Goal: Task Accomplishment & Management: Complete application form

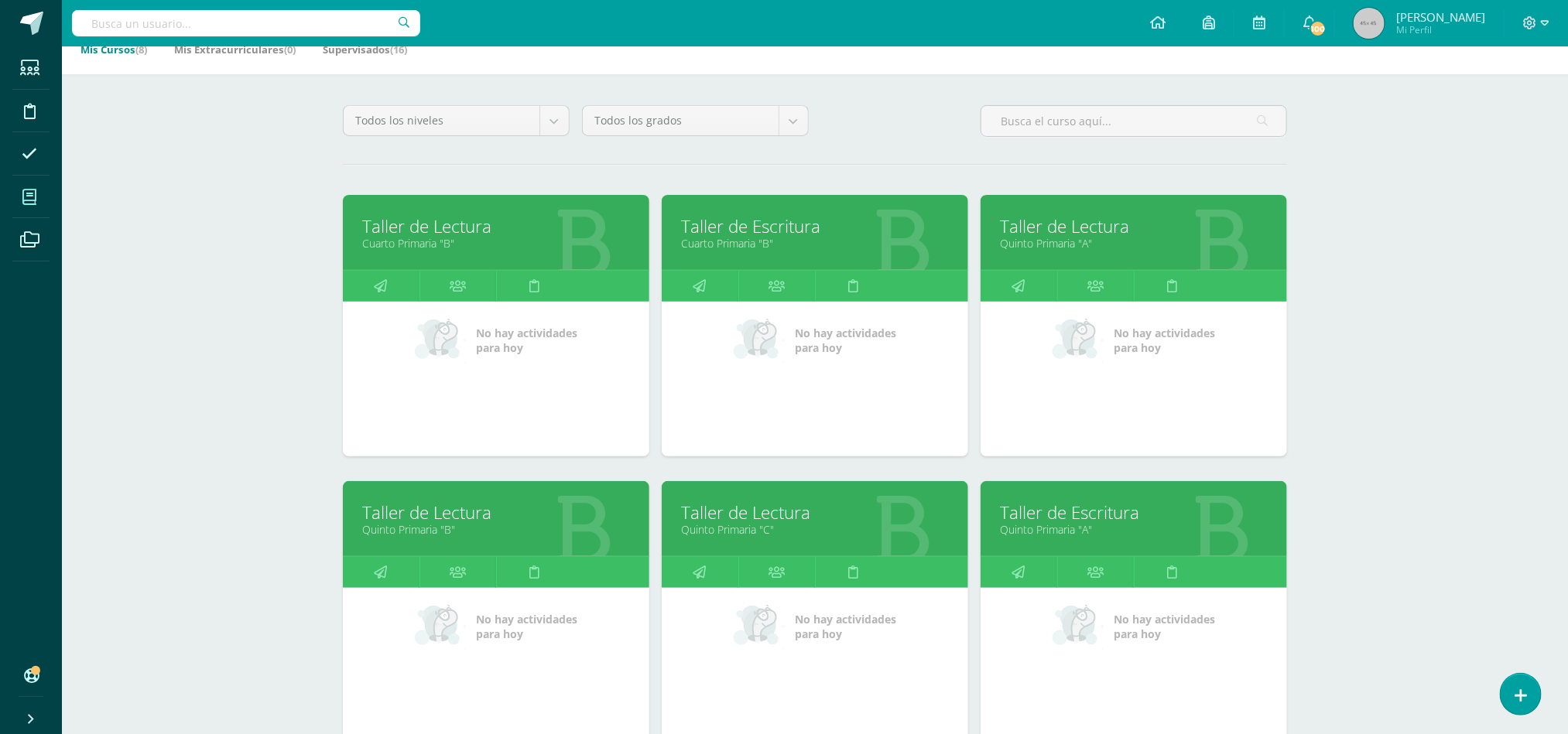
drag, startPoint x: 0, startPoint y: 0, endPoint x: 509, endPoint y: 531, distance: 735.6
click at [509, 531] on link "Quinto Primaria "B"" at bounding box center [495, 529] width 268 height 15
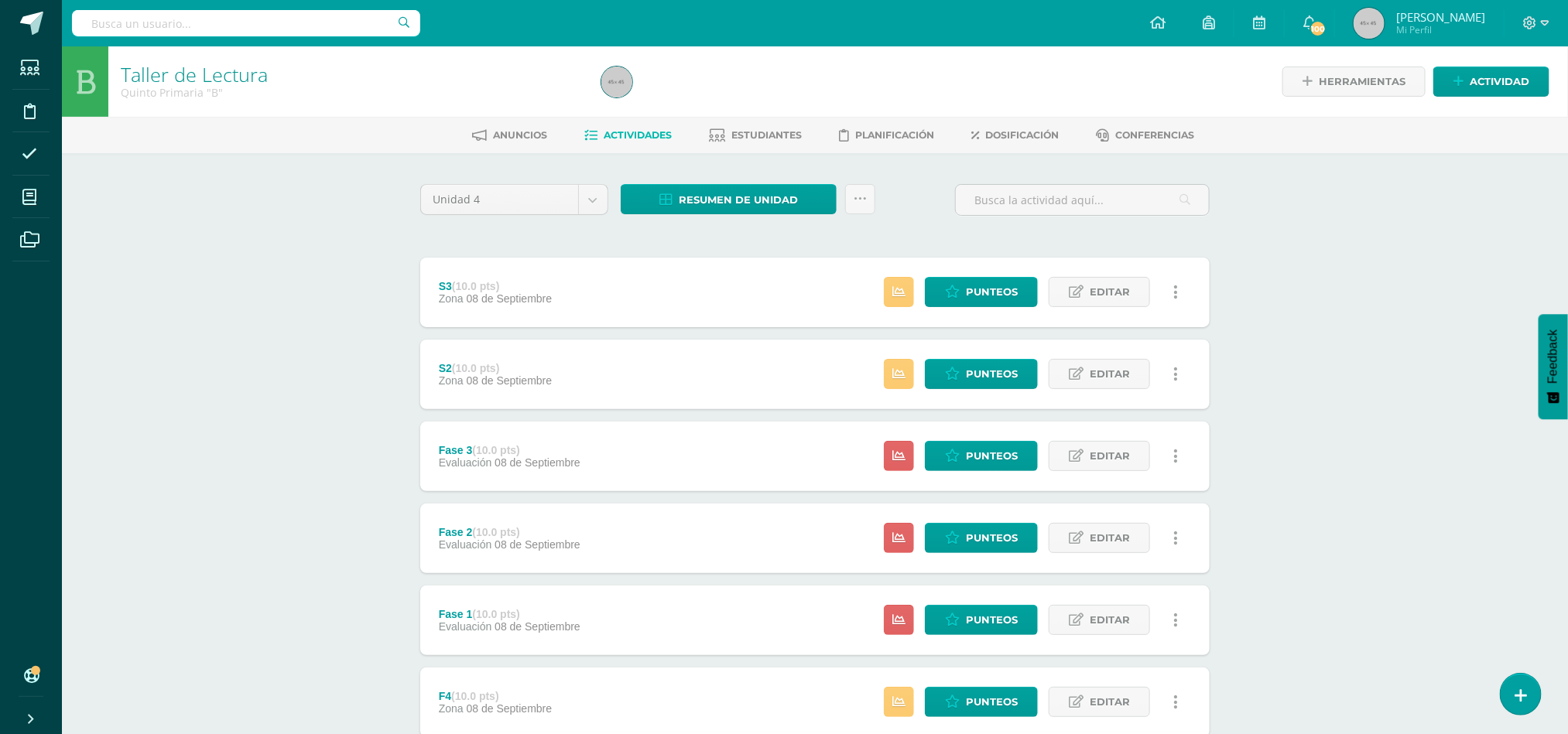
click at [574, 708] on div "F4 (10.0 pts) Zona 08 de Septiembre Estatus de Actividad: 17 Estudiantes sin ca…" at bounding box center [815, 702] width 789 height 70
click at [971, 697] on span "Punteos" at bounding box center [991, 702] width 52 height 28
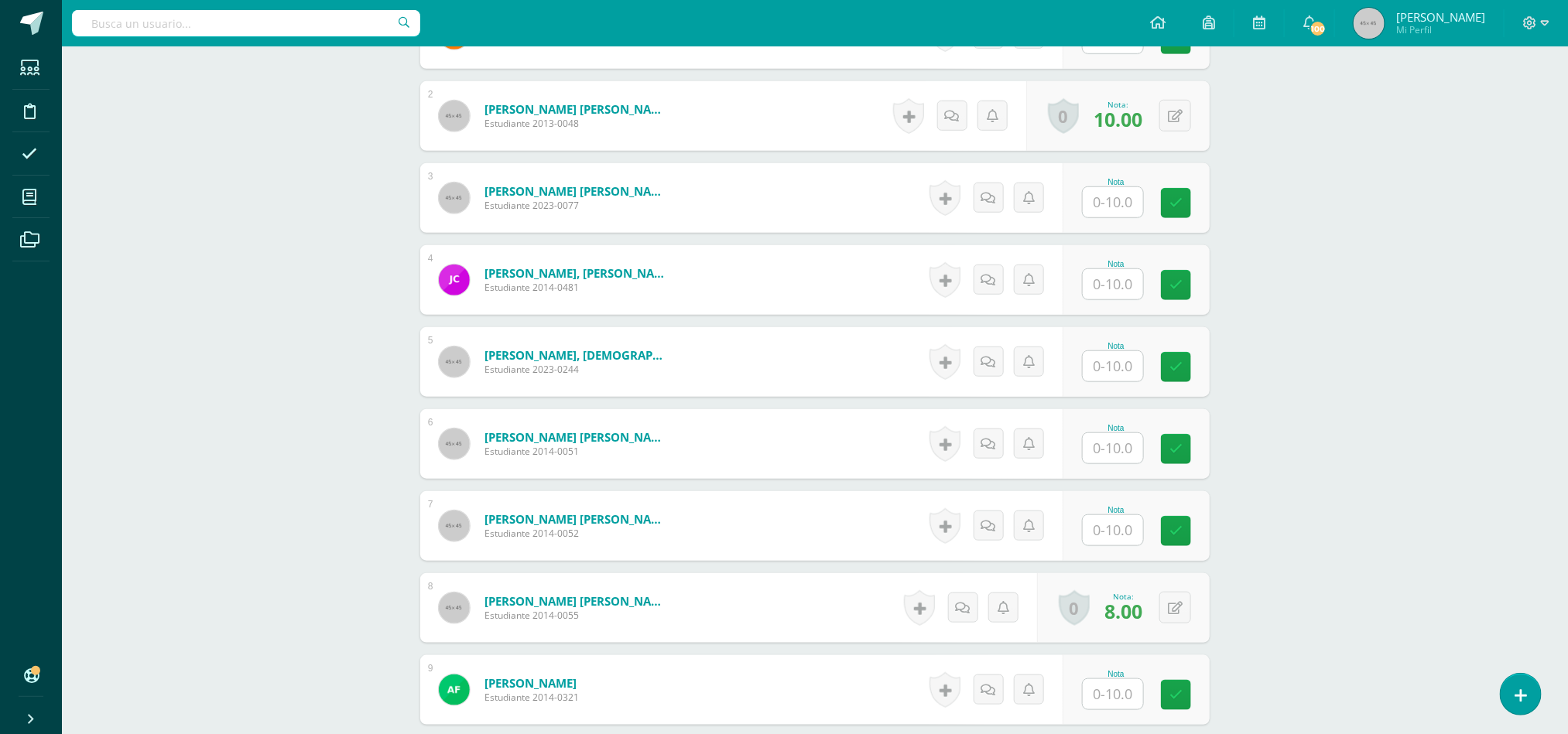
scroll to position [585, 0]
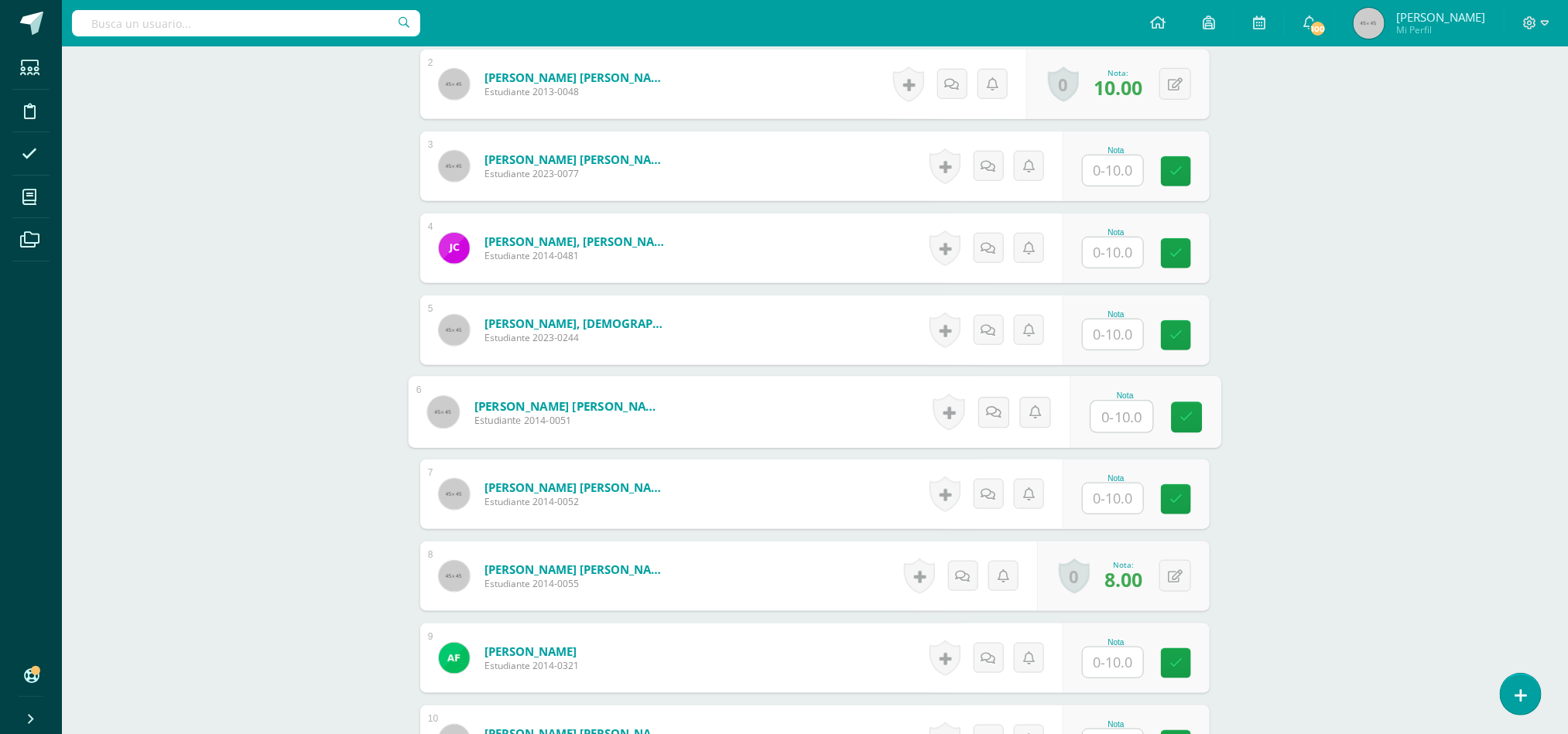
click at [1108, 422] on input "text" at bounding box center [1122, 417] width 62 height 31
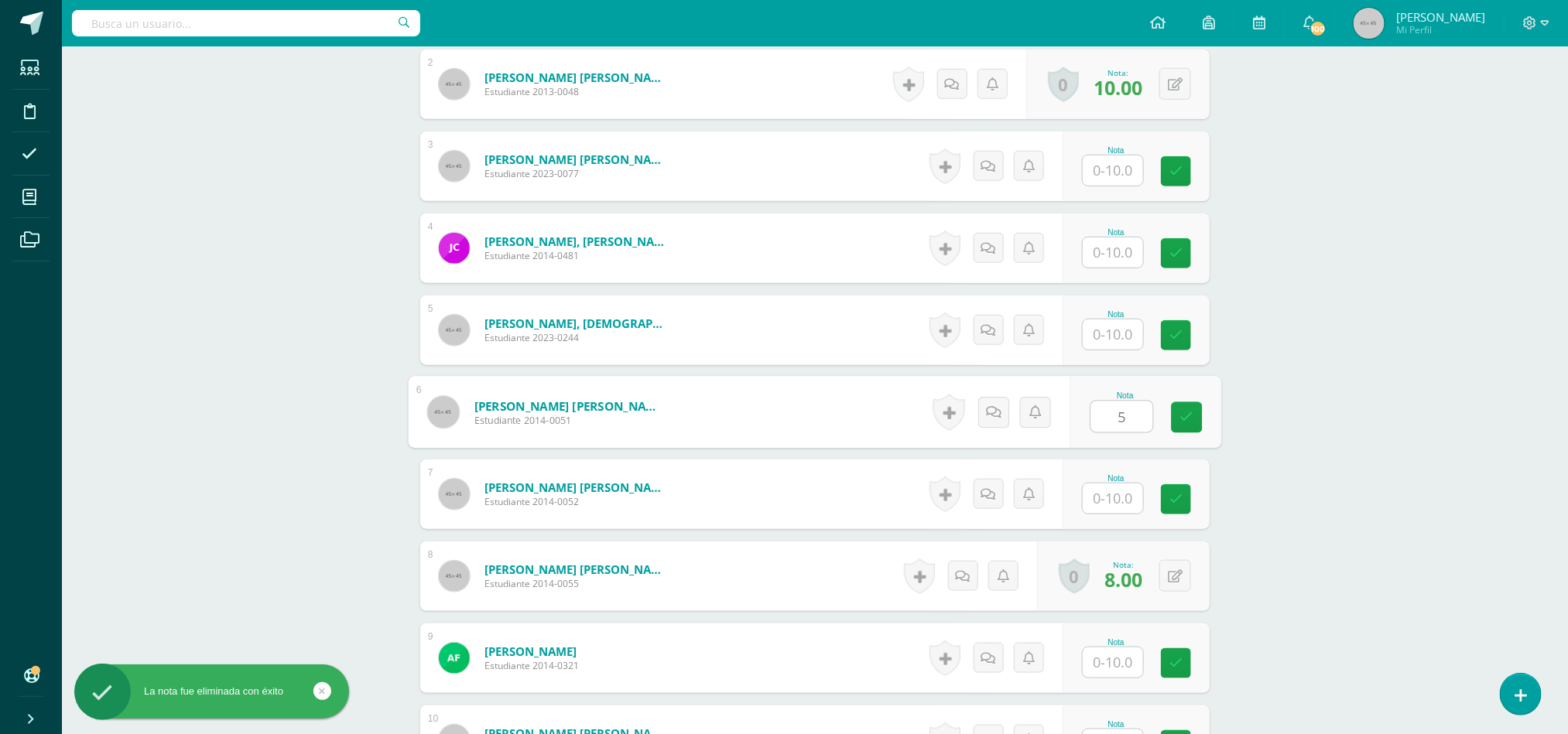
type input "5"
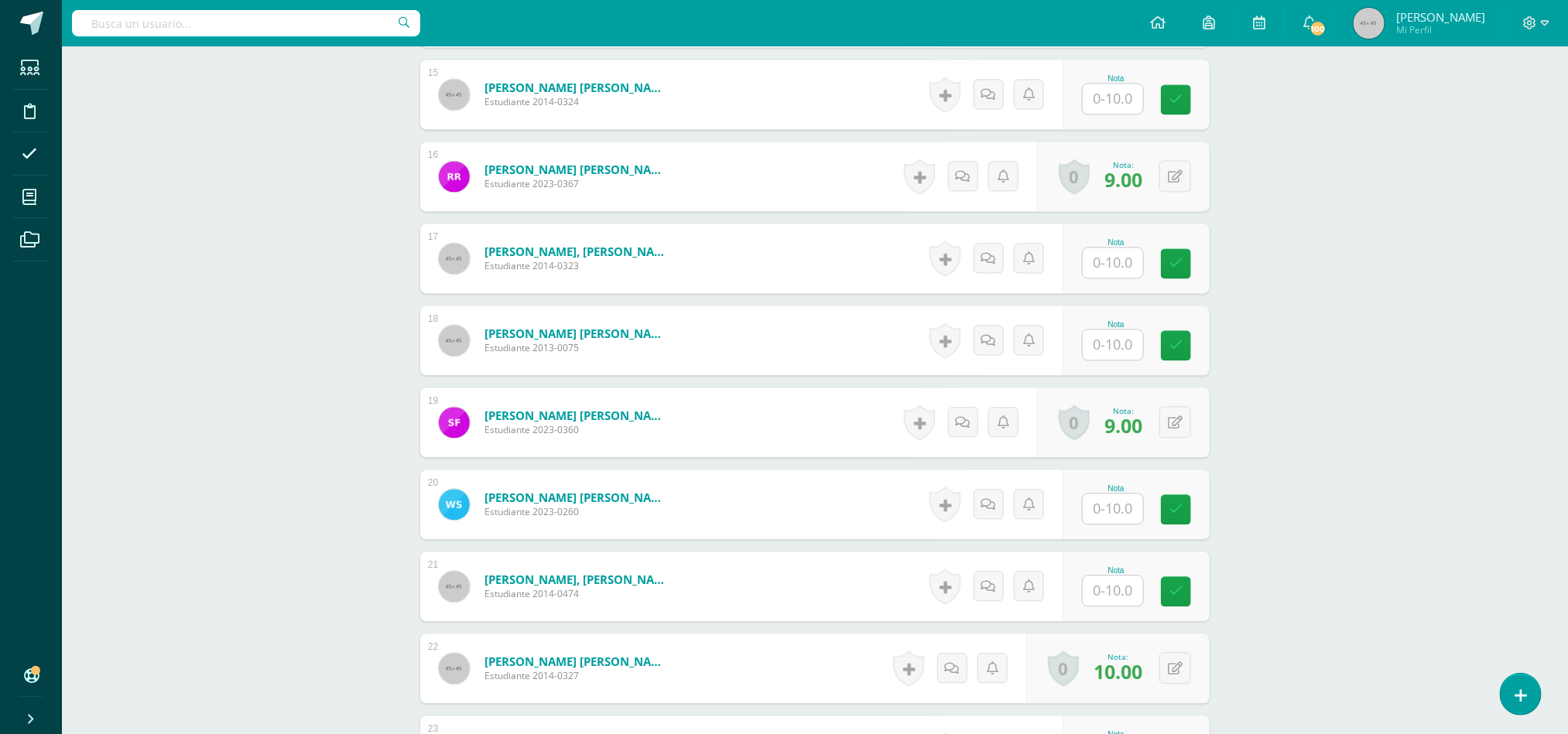
scroll to position [1648, 0]
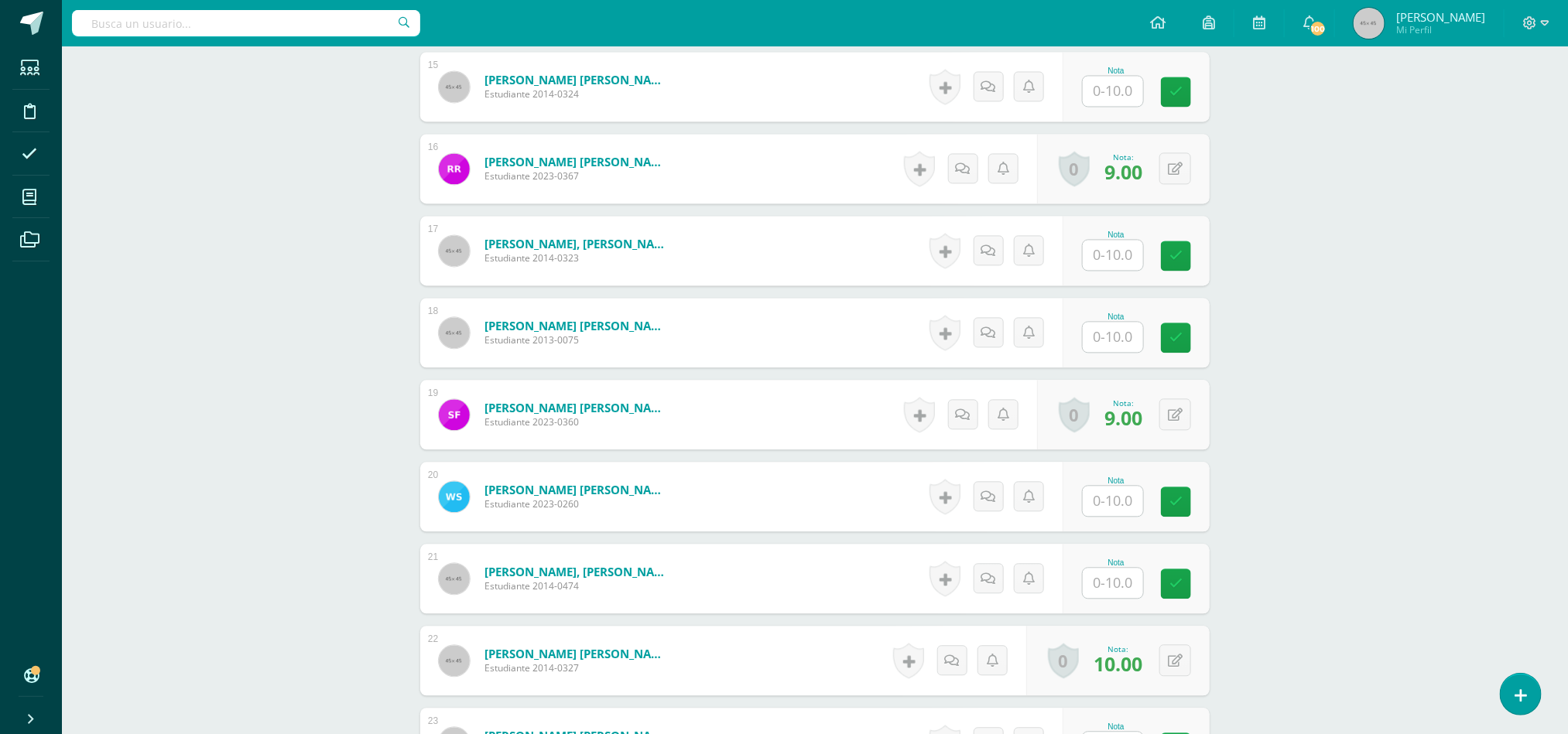
type input "9"
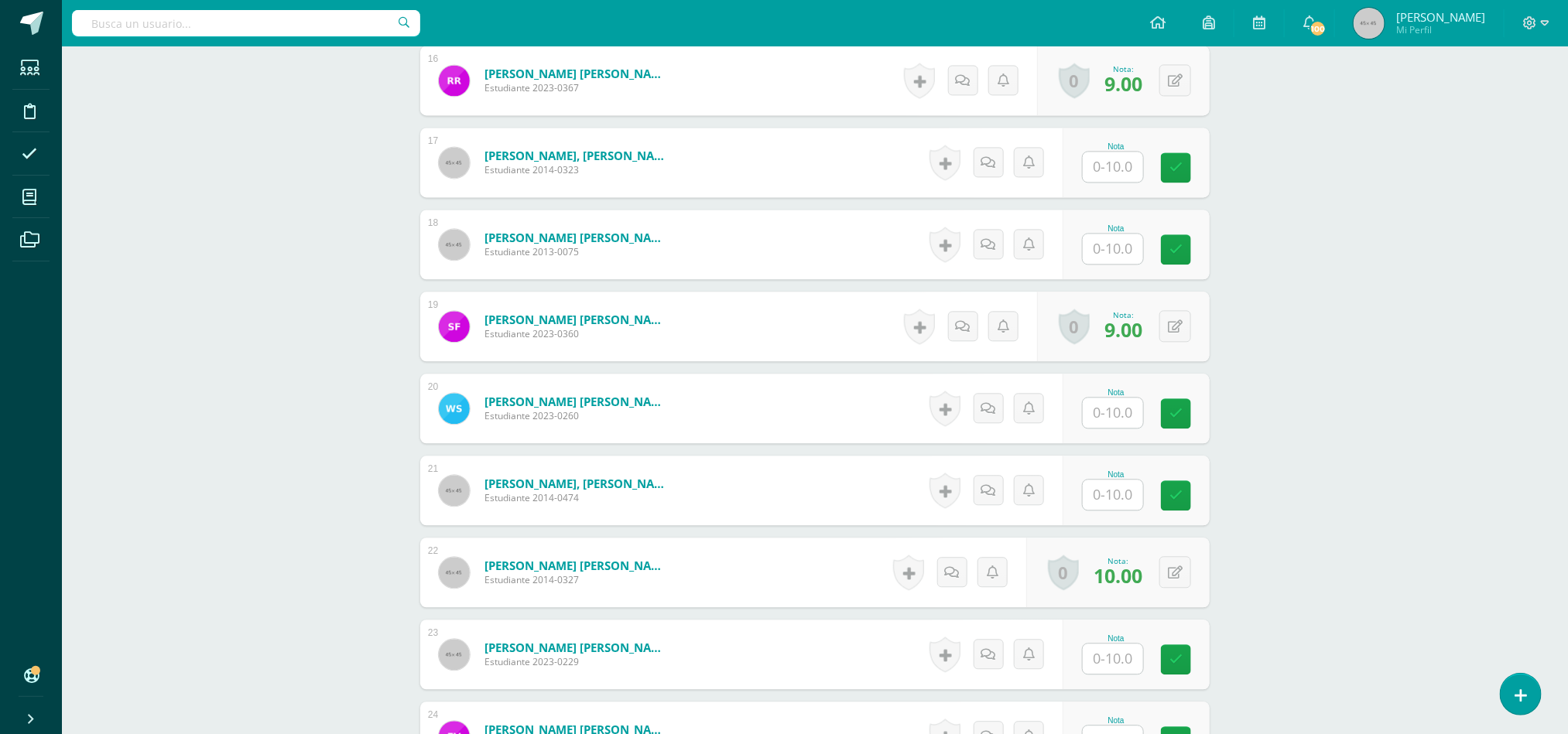
scroll to position [1715, 0]
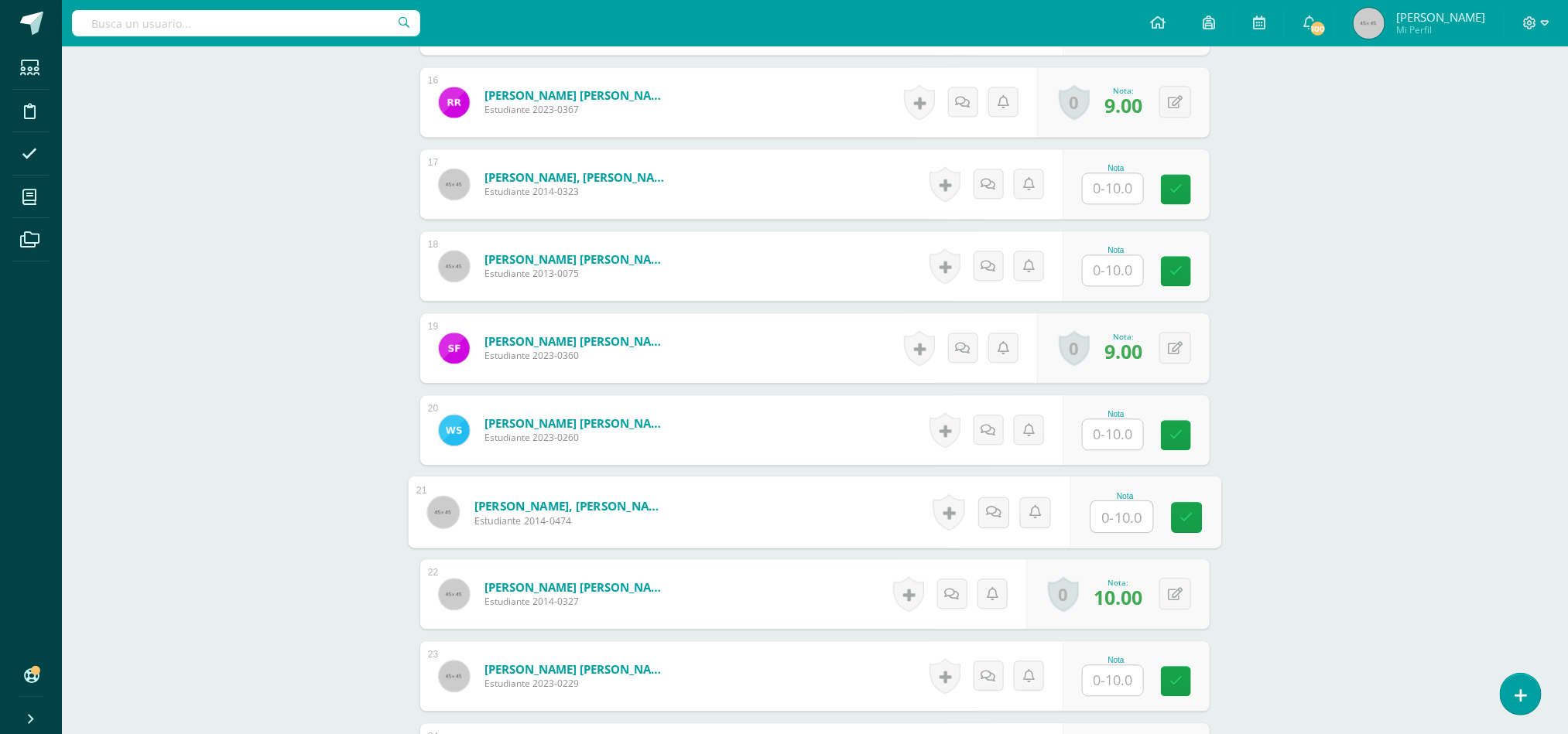
click at [1112, 527] on input "text" at bounding box center [1122, 517] width 62 height 31
type input "9"
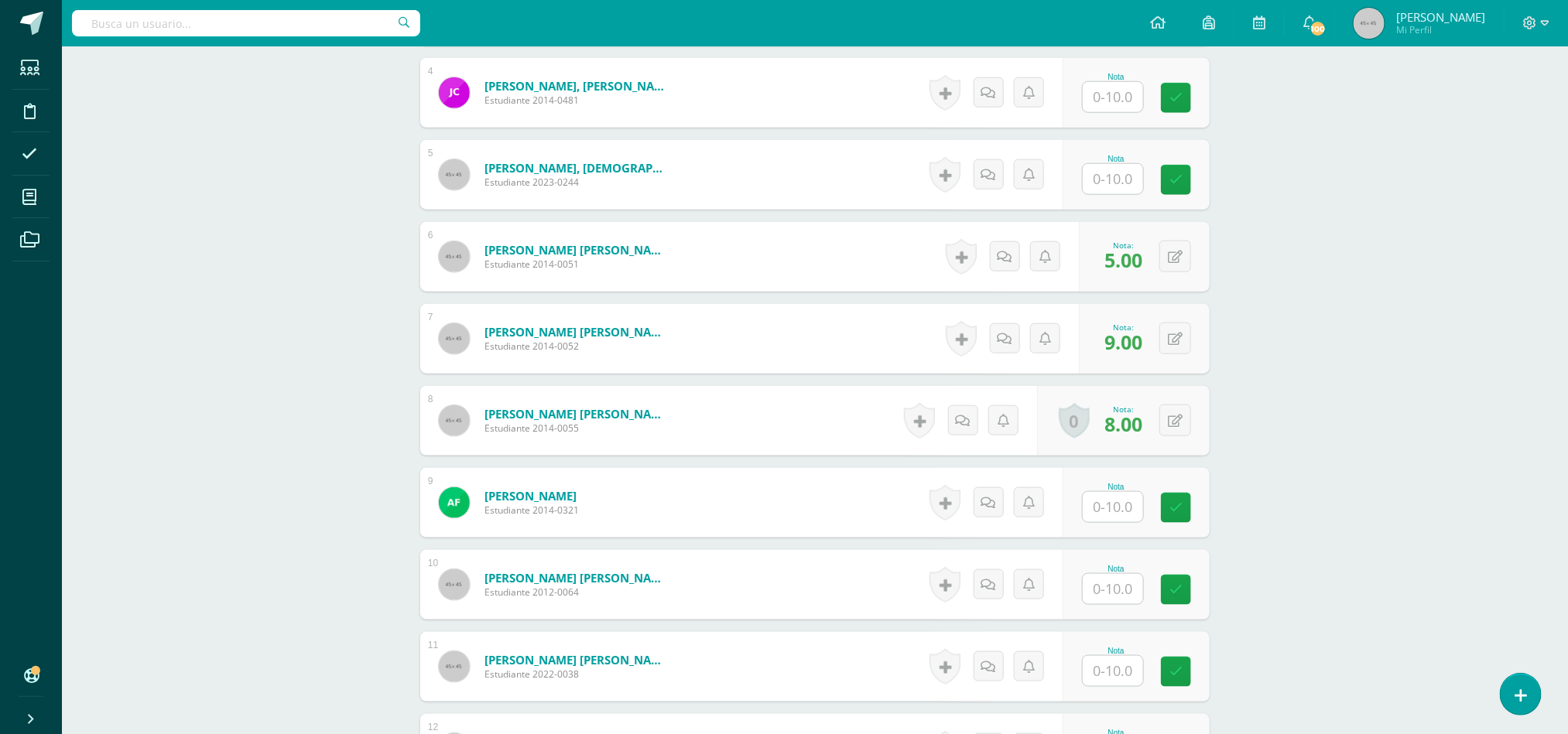
scroll to position [497, 0]
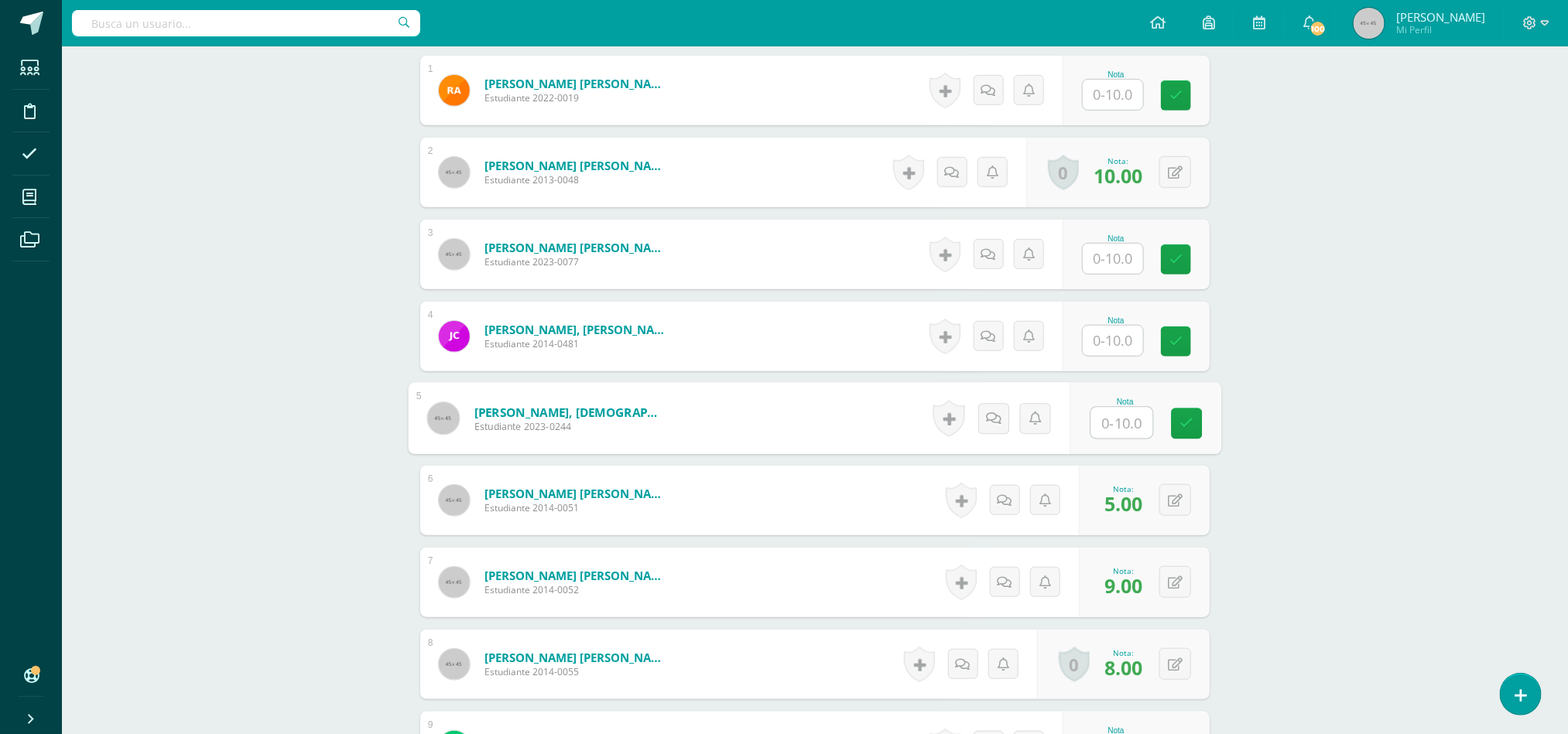
click at [1115, 420] on input "text" at bounding box center [1122, 423] width 62 height 31
type input "7"
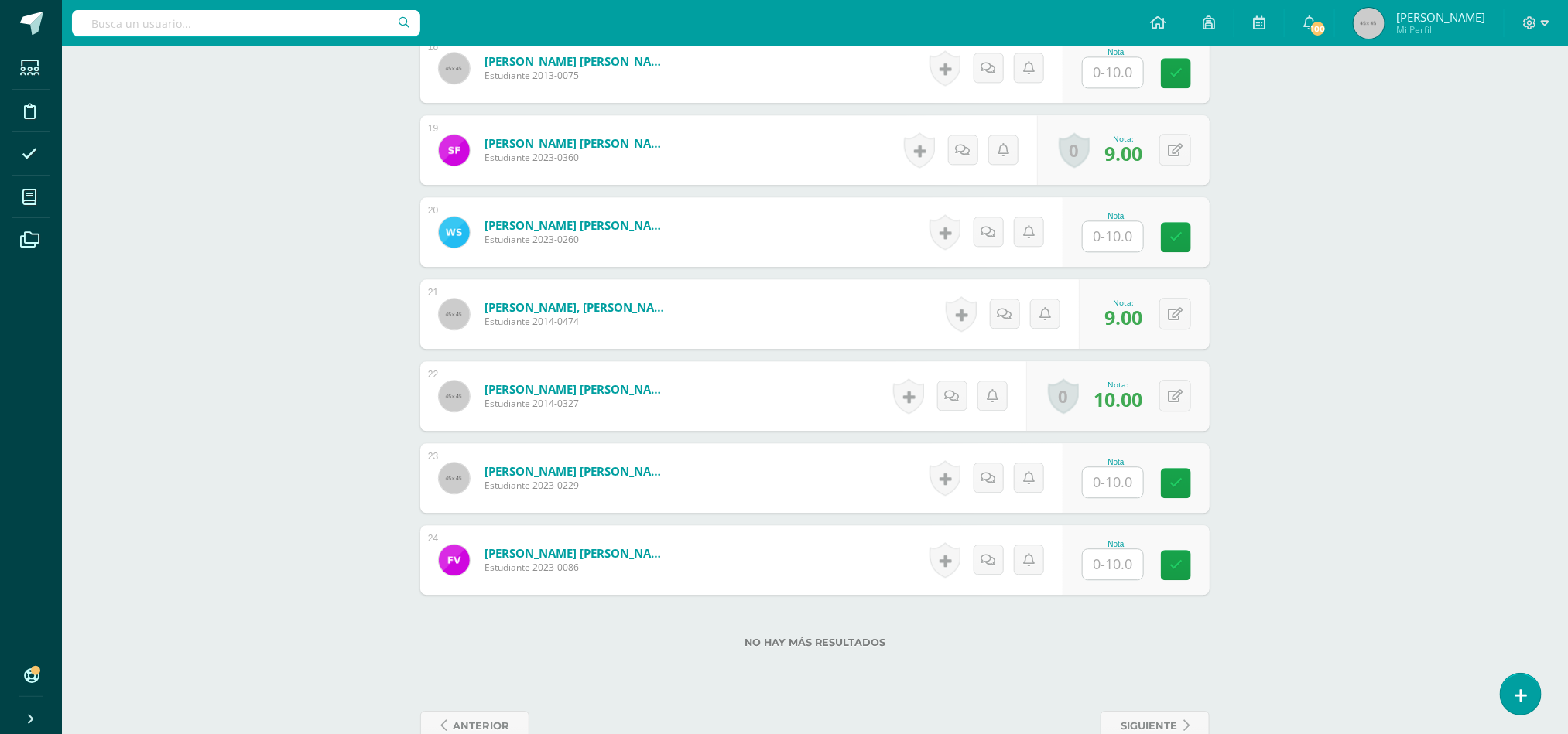
scroll to position [1957, 0]
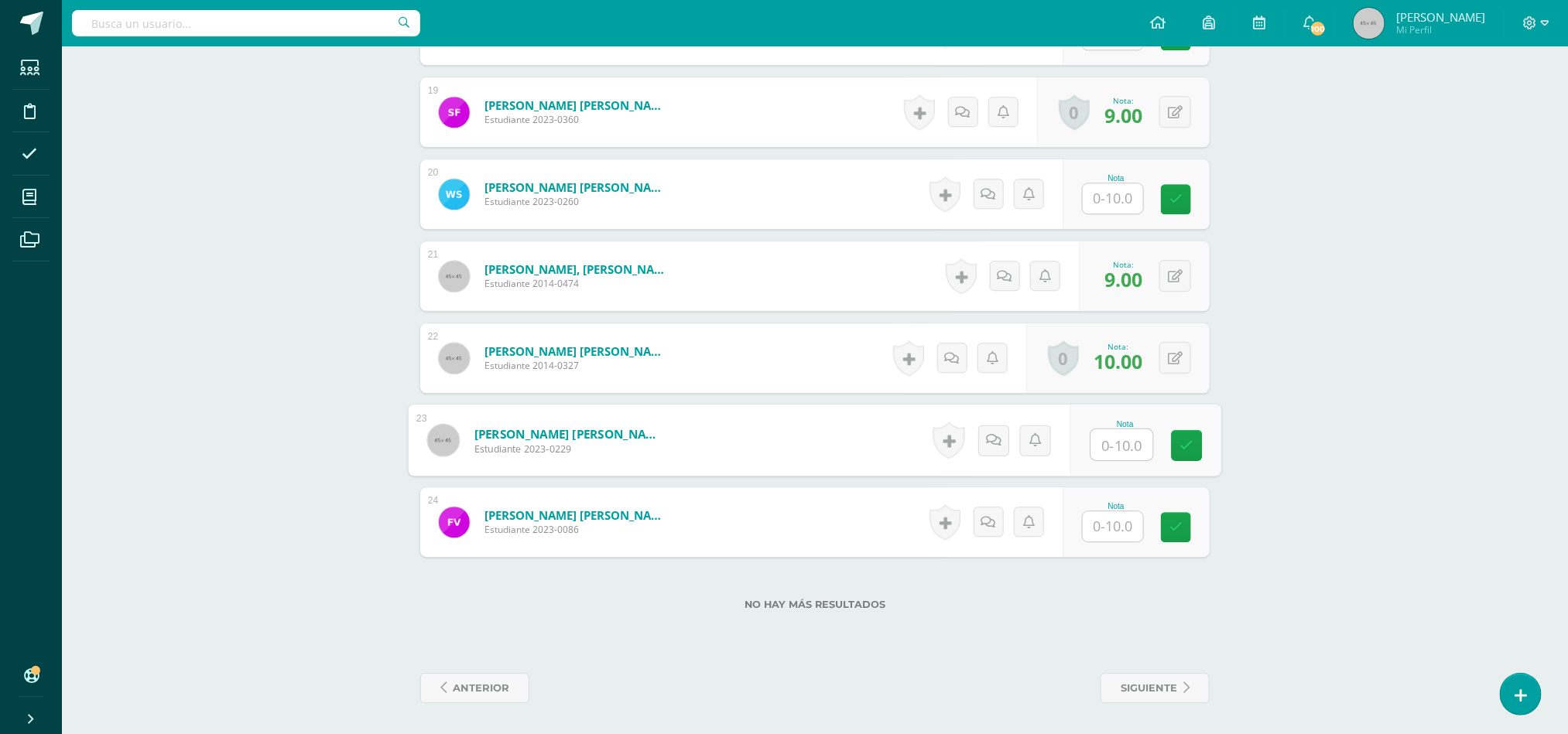
click at [1110, 447] on input "text" at bounding box center [1122, 445] width 62 height 31
type input "7"
type input "9"
click at [1130, 197] on input "text" at bounding box center [1113, 198] width 61 height 30
type input "9"
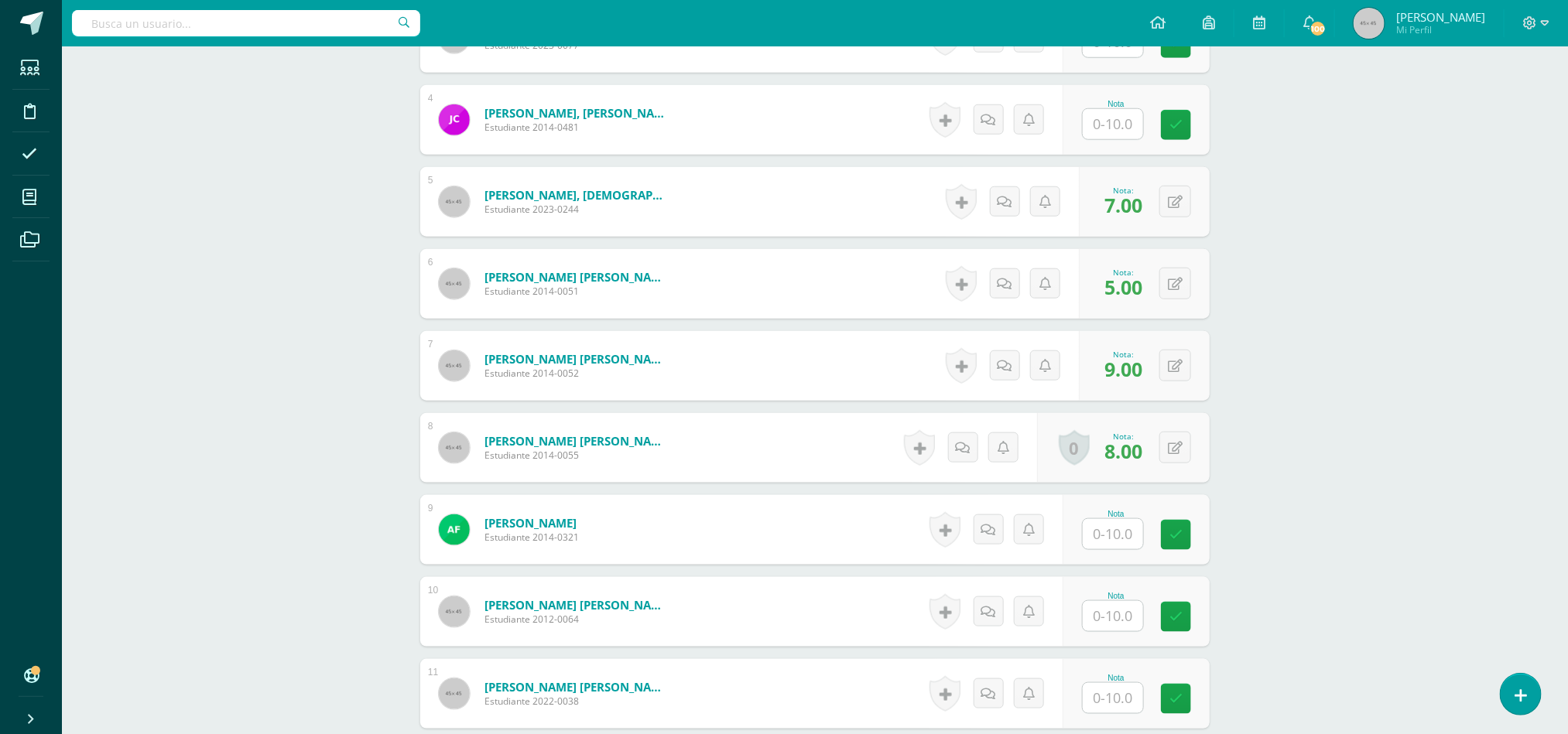
scroll to position [712, 0]
click at [1118, 126] on input "text" at bounding box center [1122, 125] width 62 height 31
type input "10"
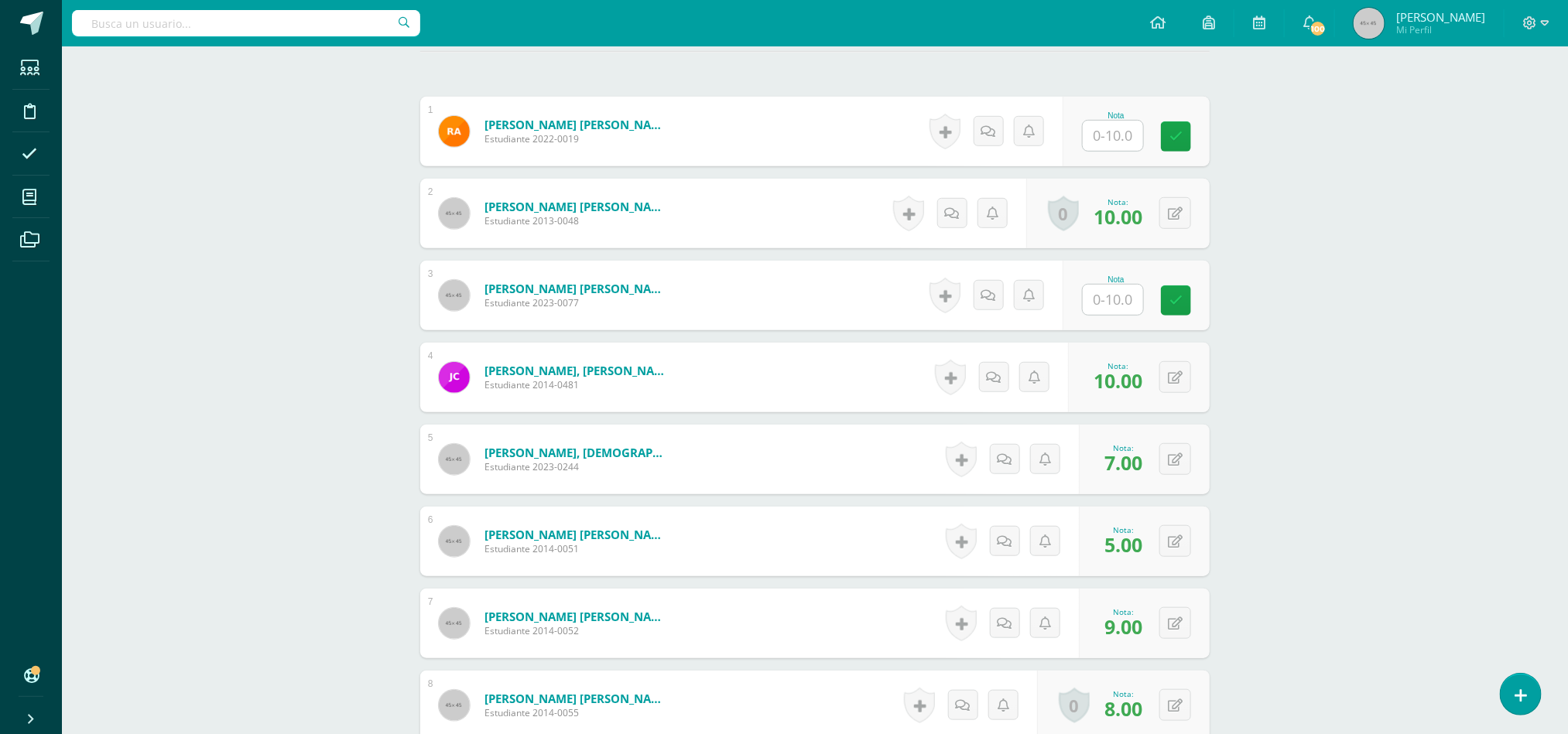
scroll to position [434, 0]
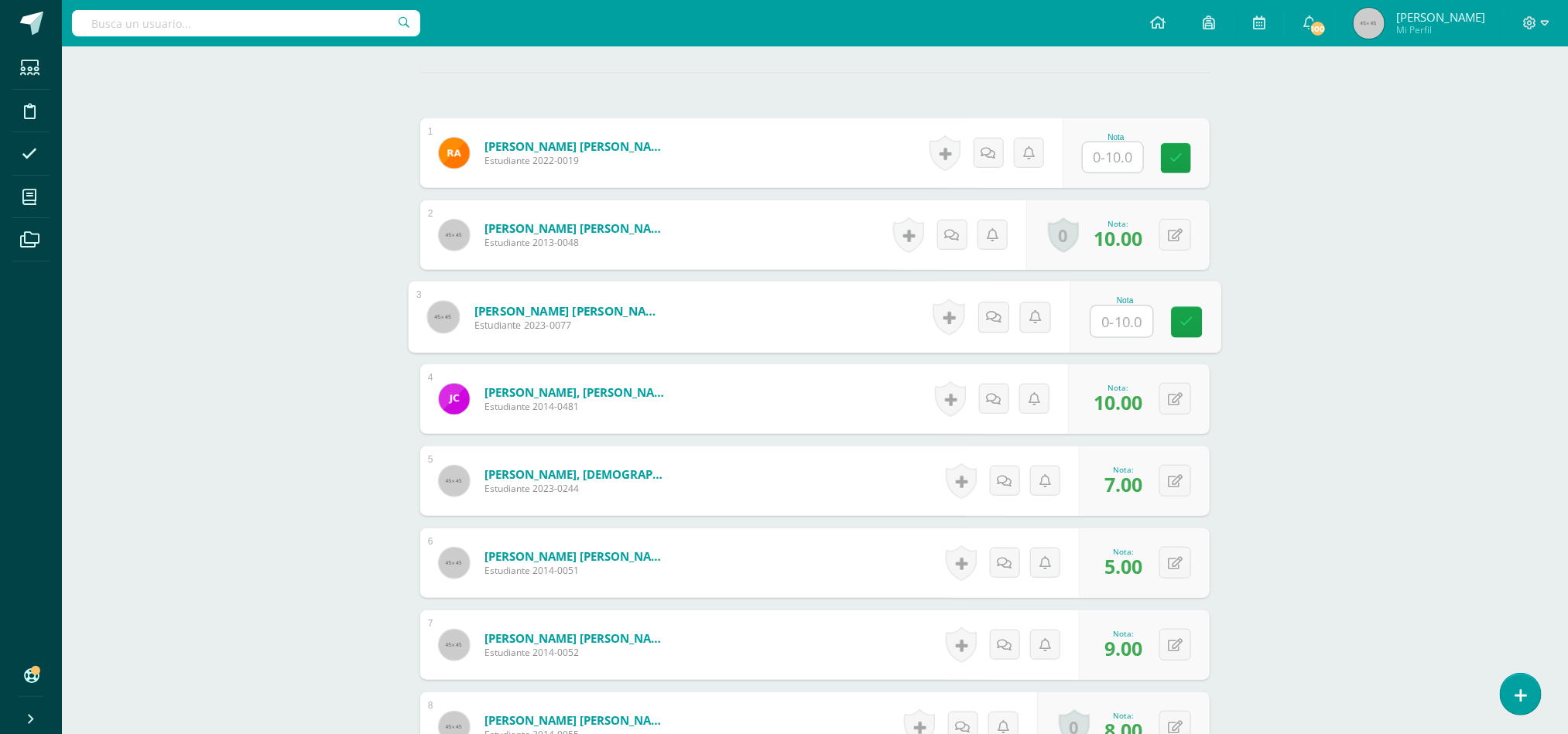
click at [1108, 336] on input "text" at bounding box center [1122, 322] width 62 height 31
type input "10"
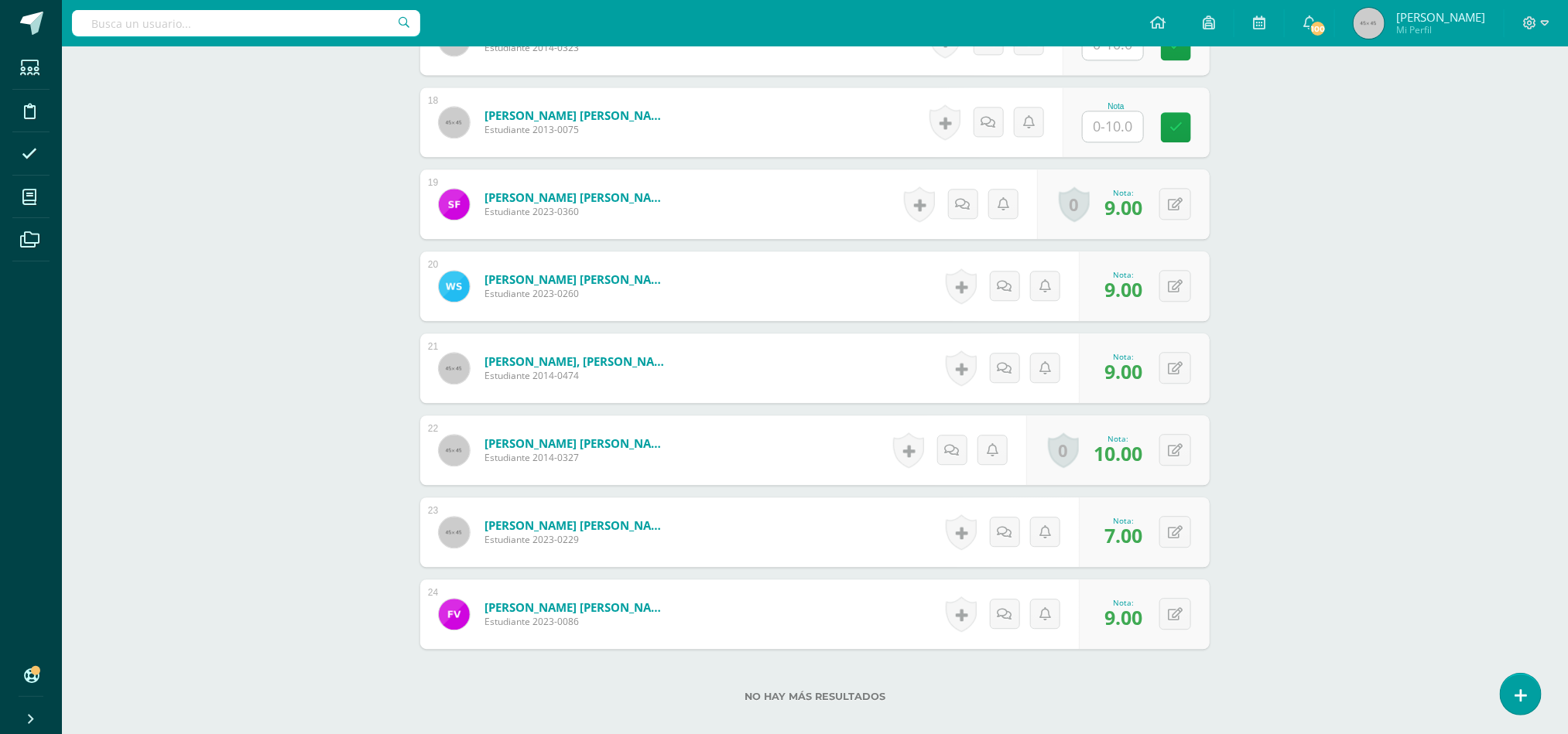
scroll to position [1957, 0]
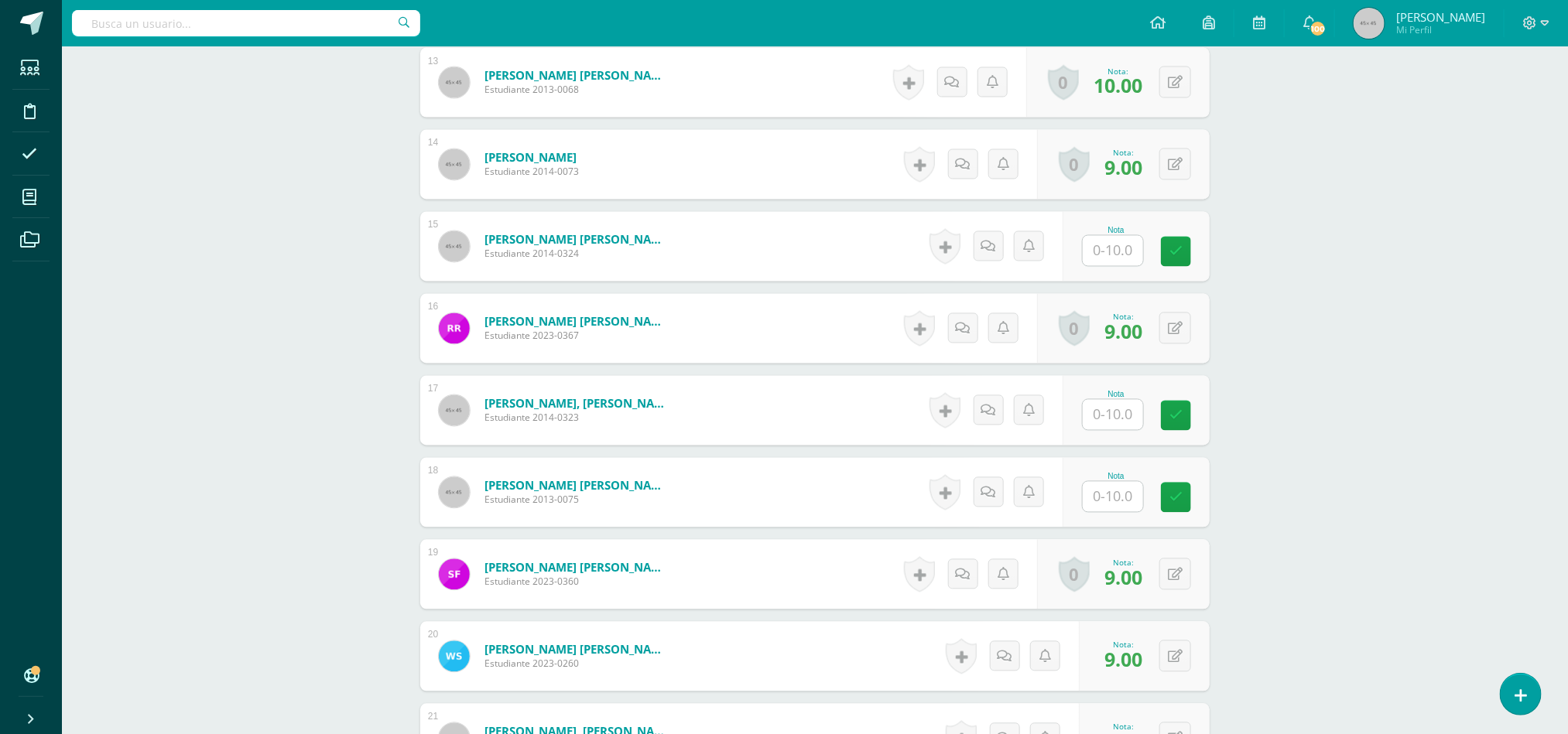
scroll to position [1479, 0]
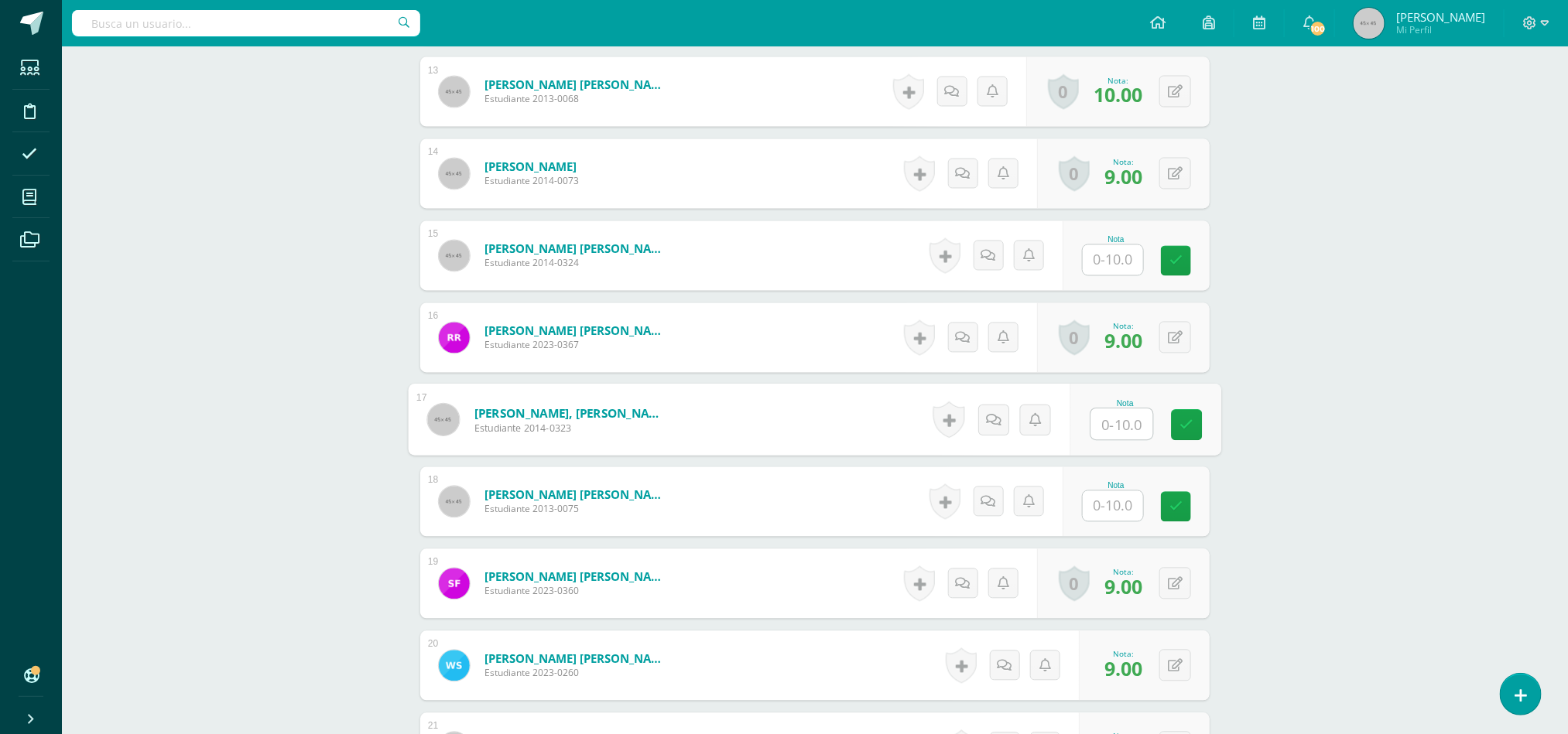
click at [1118, 430] on input "text" at bounding box center [1122, 425] width 62 height 31
type input "8"
type input "10"
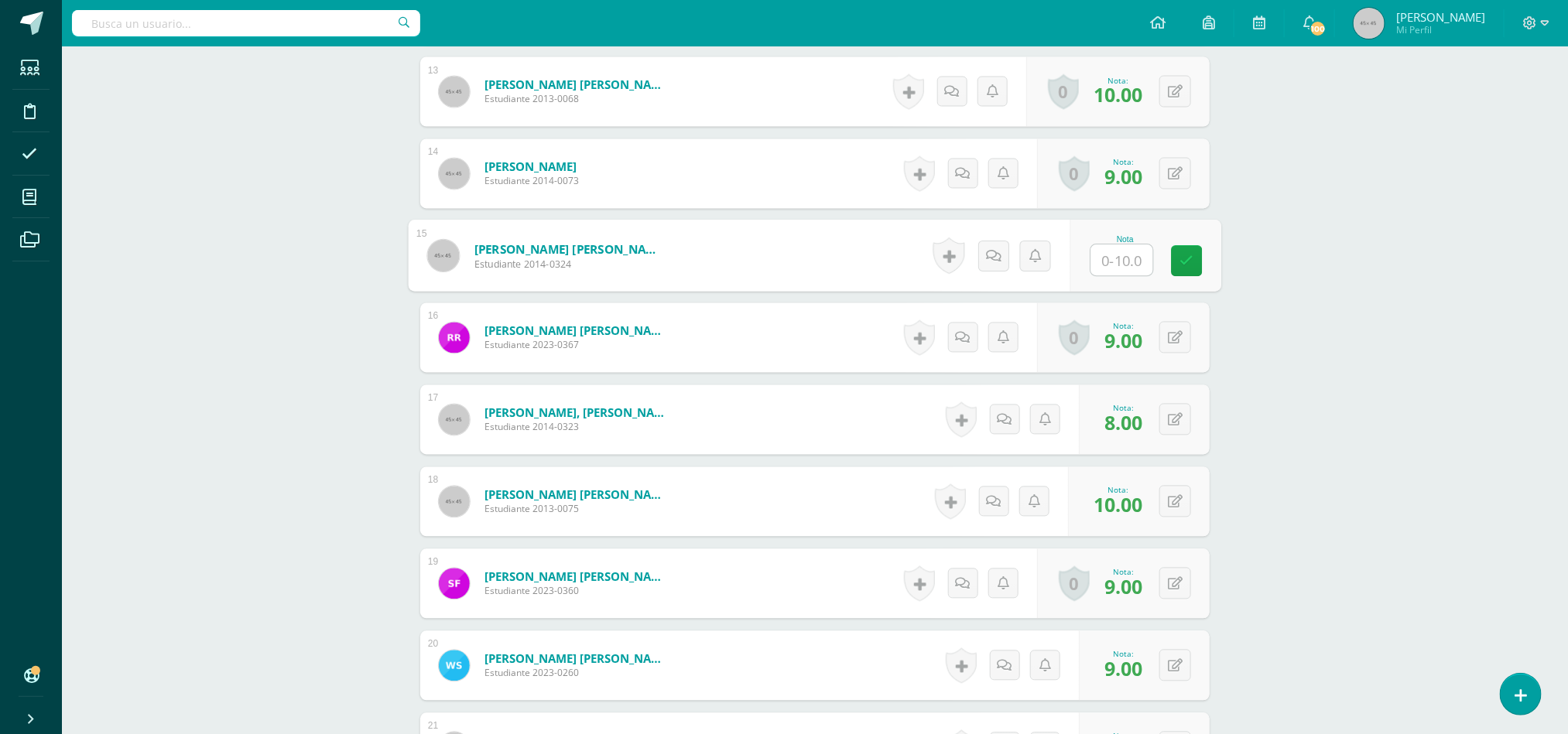
click at [1118, 274] on input "text" at bounding box center [1122, 261] width 62 height 31
type input "7"
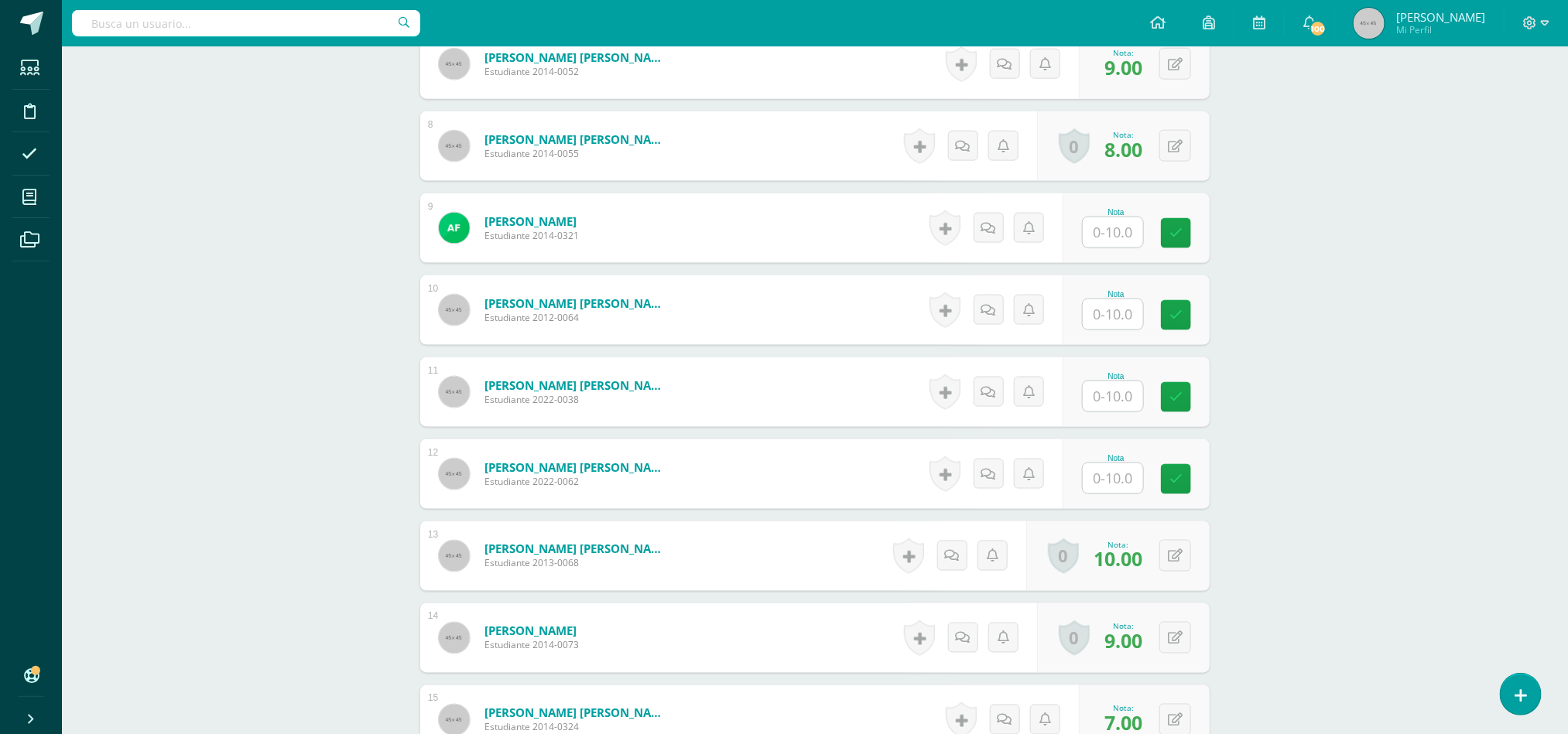
scroll to position [968, 0]
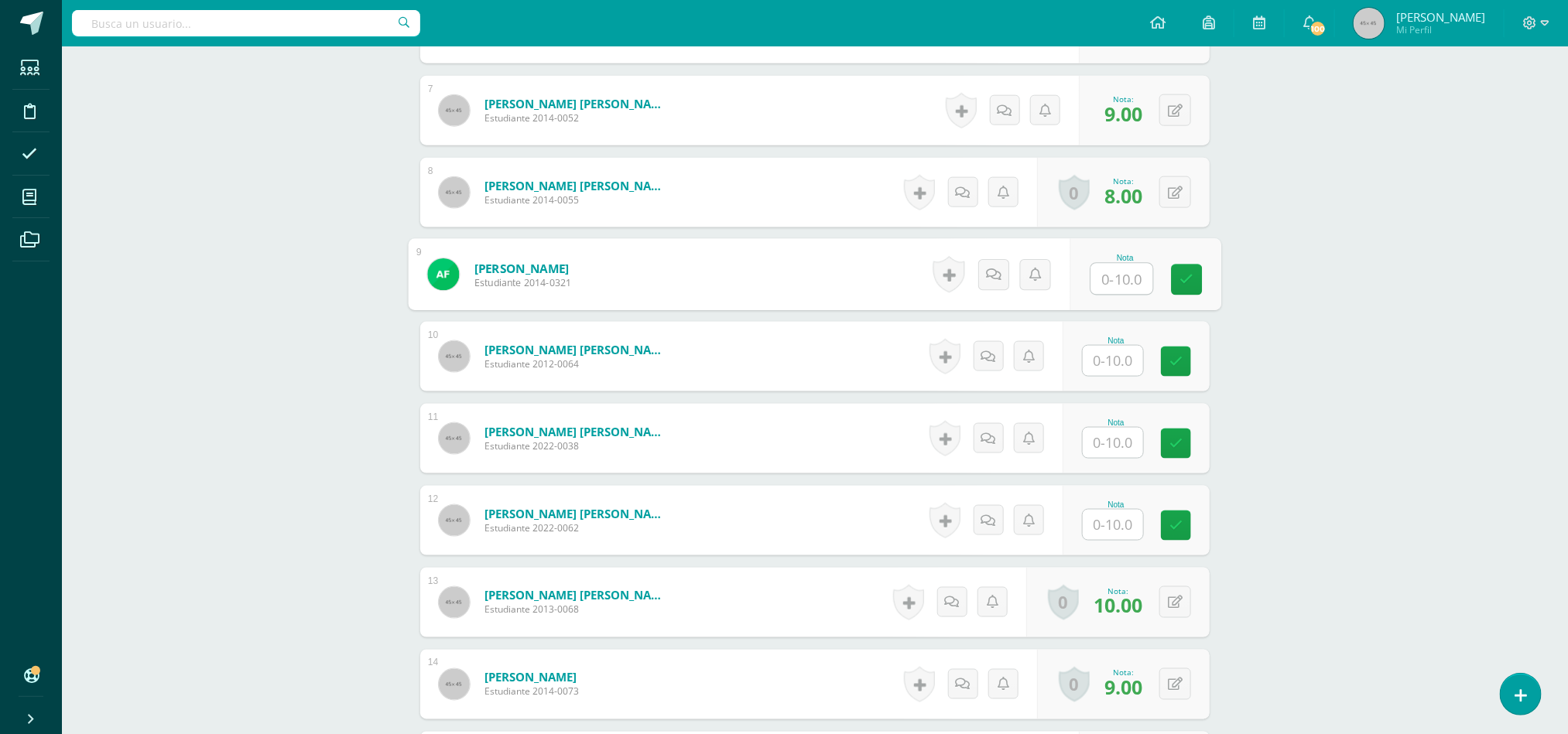
click at [1117, 281] on input "text" at bounding box center [1122, 279] width 62 height 31
type input "10"
click at [1112, 448] on input "text" at bounding box center [1122, 444] width 62 height 31
type input "9"
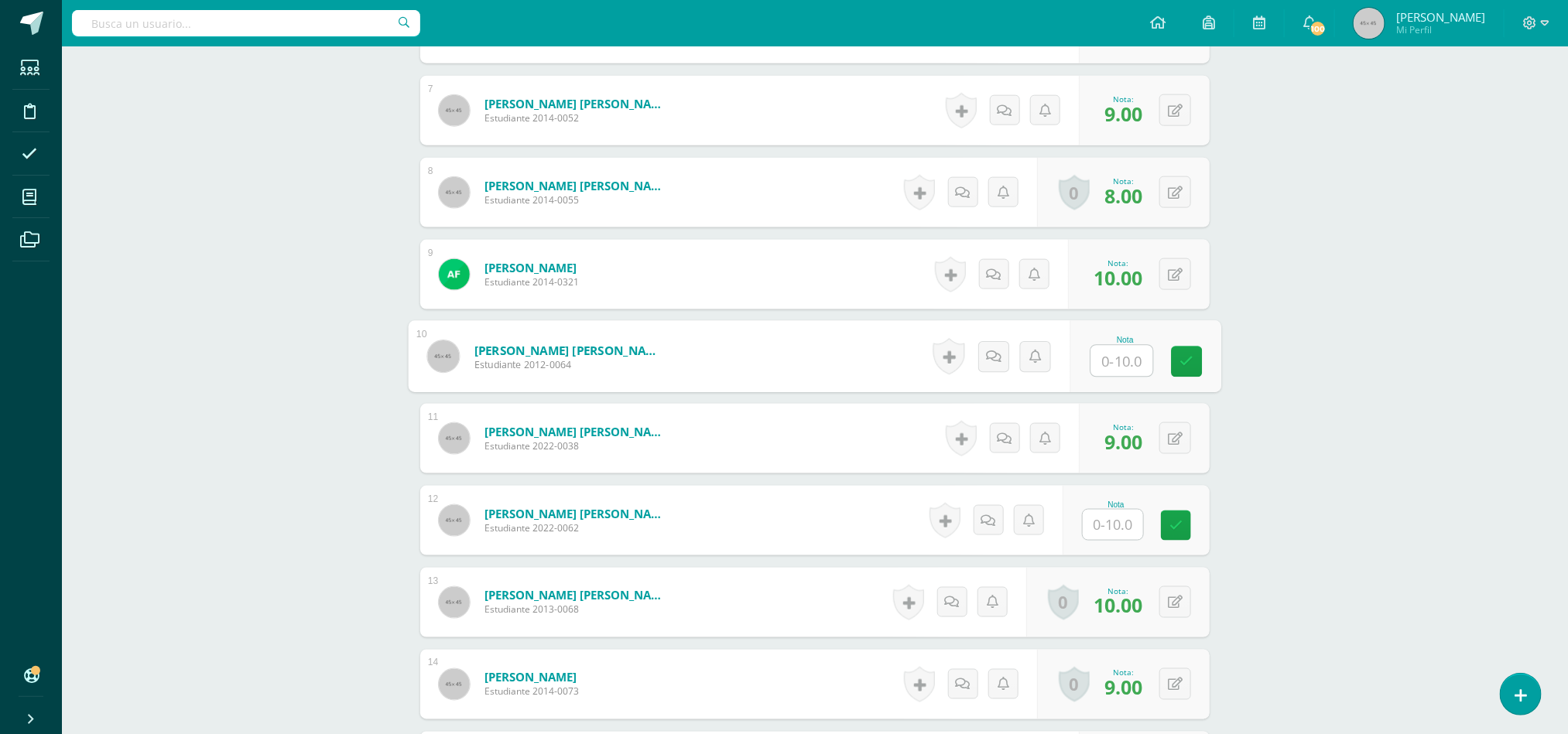
click at [1124, 362] on input "text" at bounding box center [1122, 362] width 62 height 31
type input "10"
click at [1116, 535] on input "text" at bounding box center [1122, 525] width 62 height 31
type input "10"
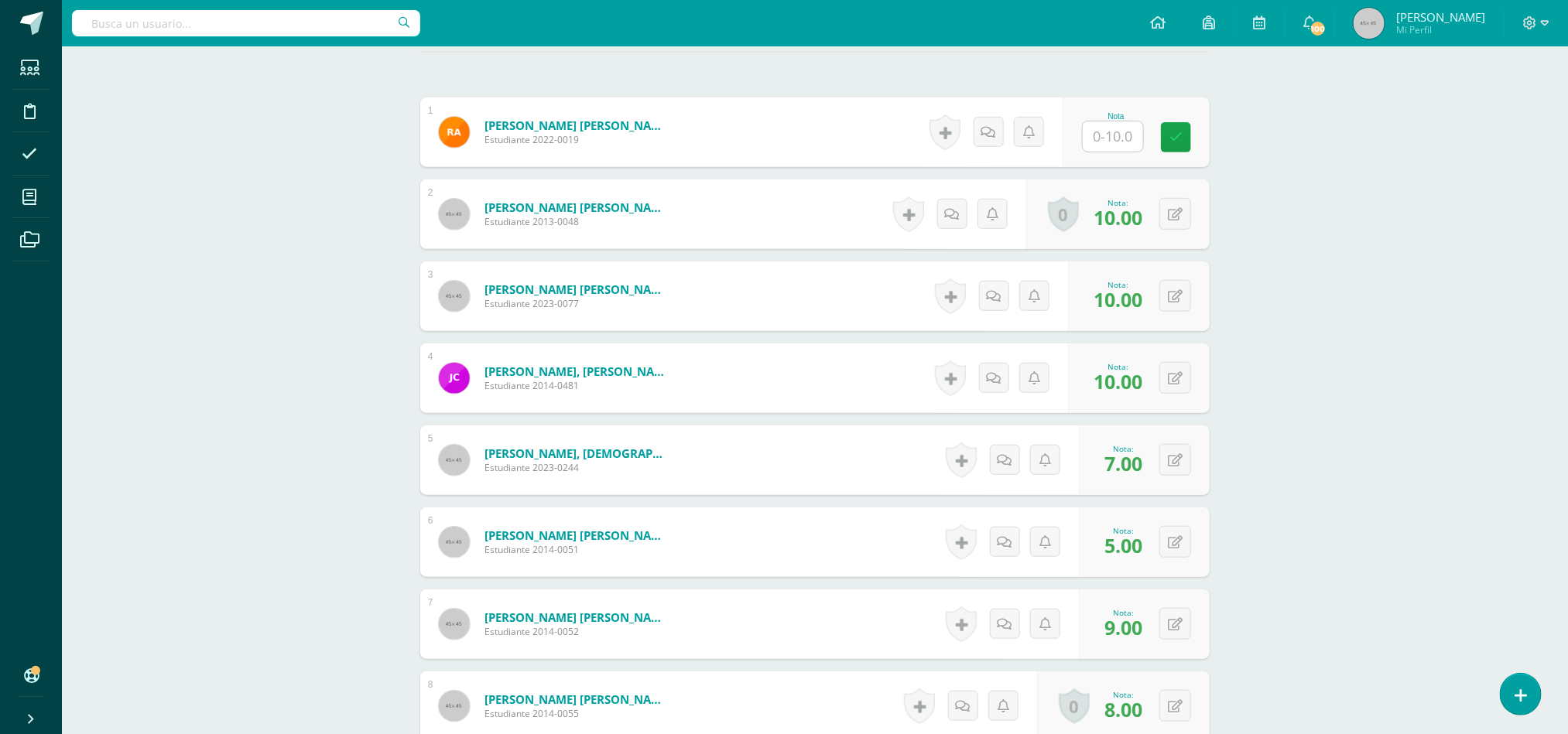
scroll to position [463, 0]
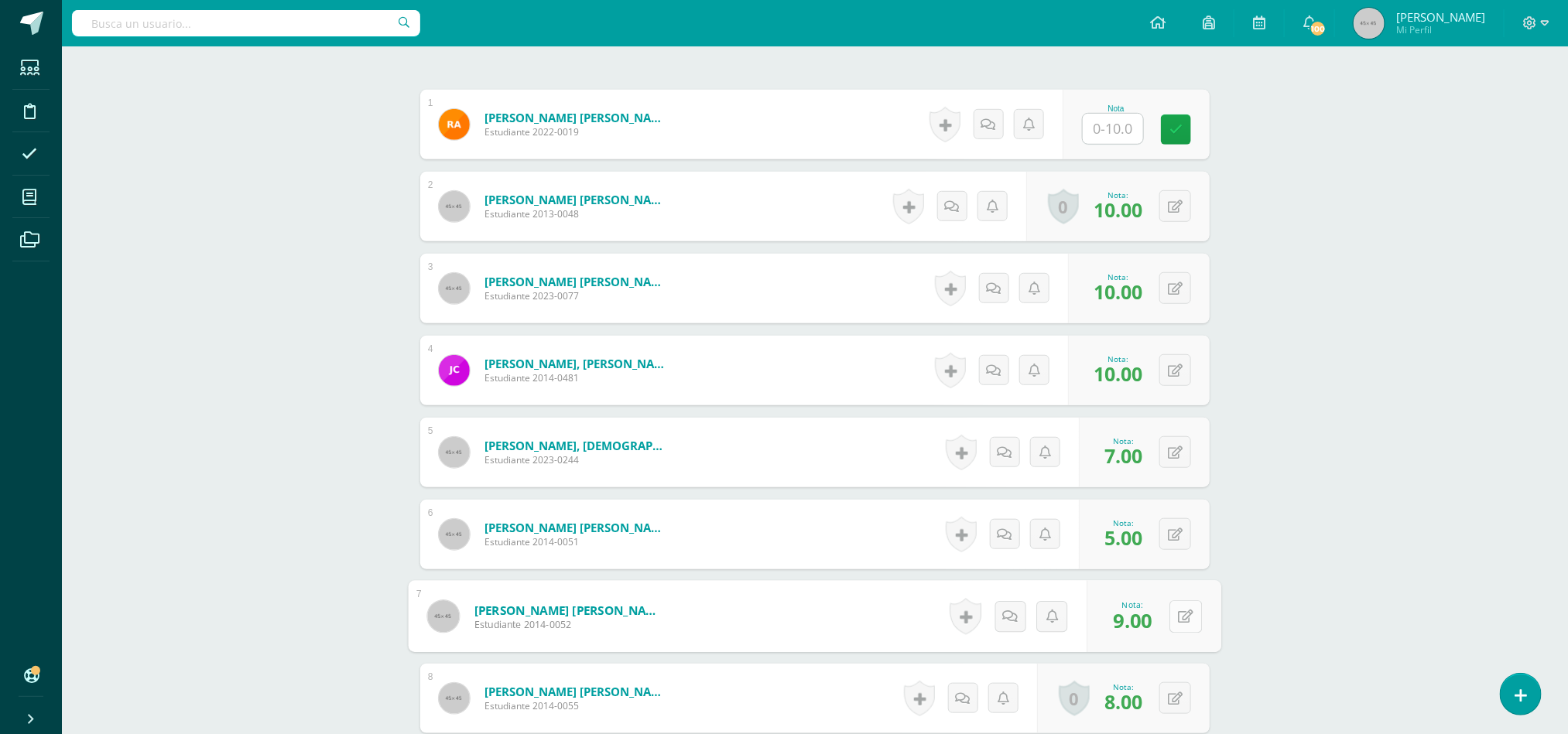
click at [1175, 620] on button at bounding box center [1186, 616] width 32 height 32
type input "7"
click at [1113, 133] on input "text" at bounding box center [1122, 129] width 62 height 31
type input "9"
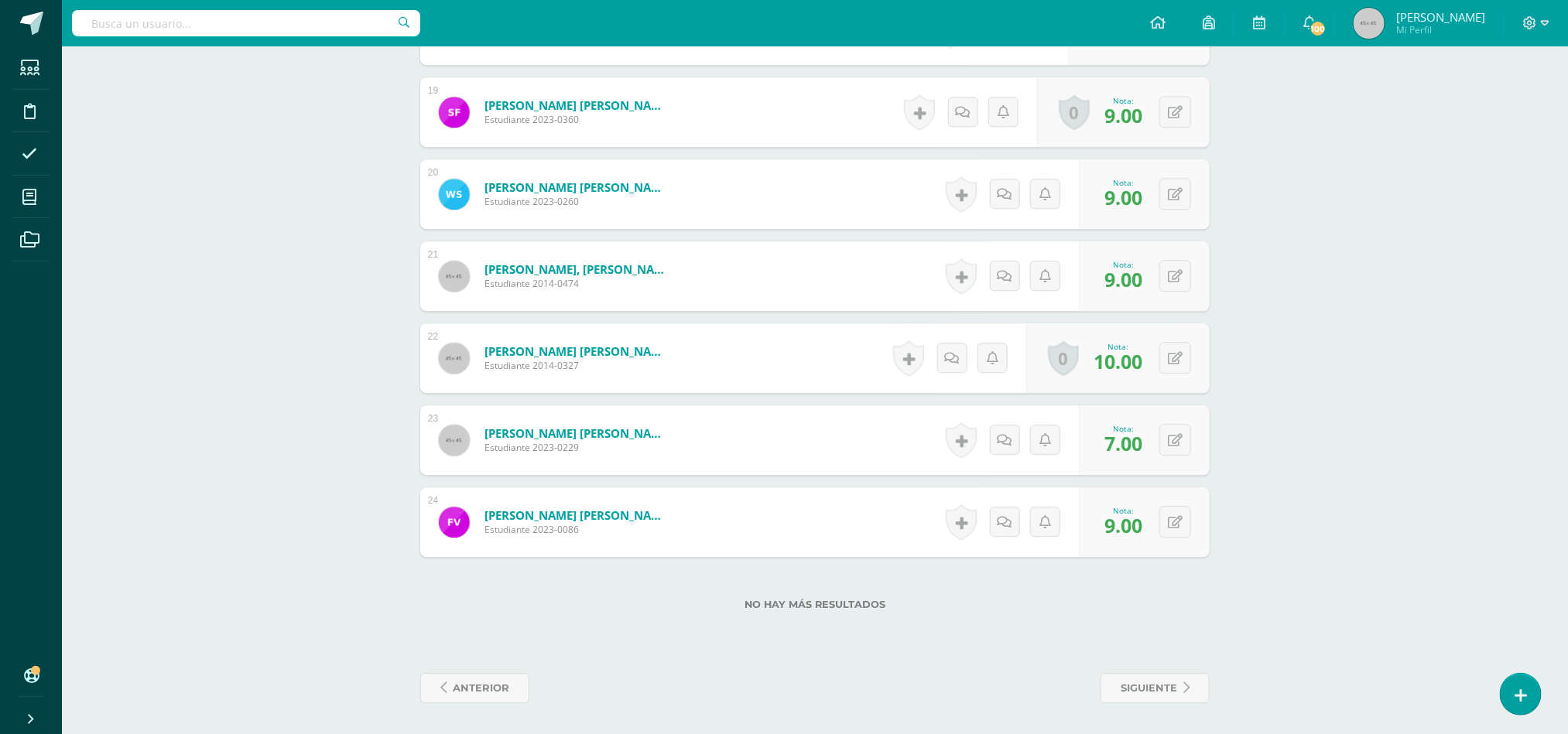
scroll to position [0, 0]
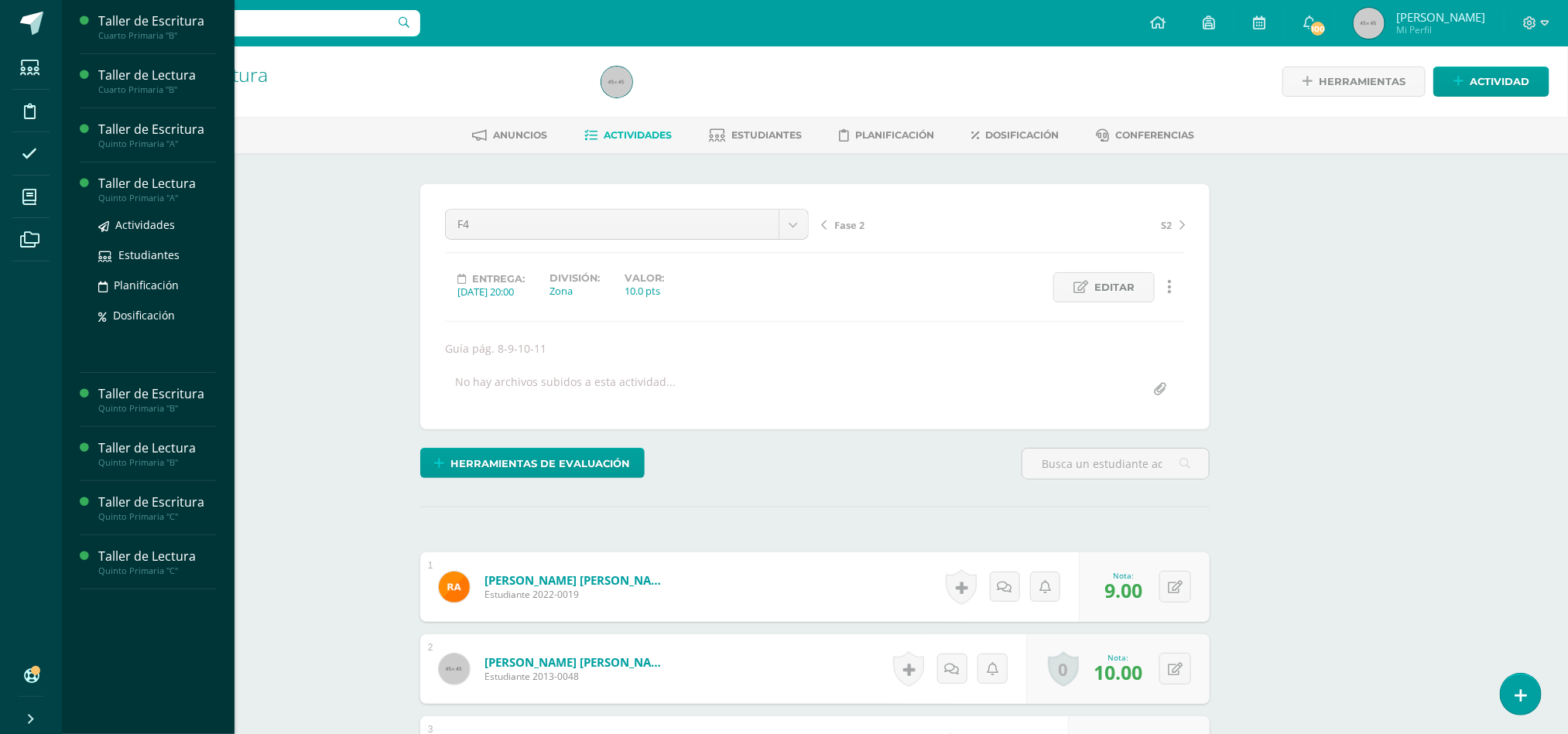
click at [164, 183] on div "Taller de Lectura" at bounding box center [157, 183] width 118 height 18
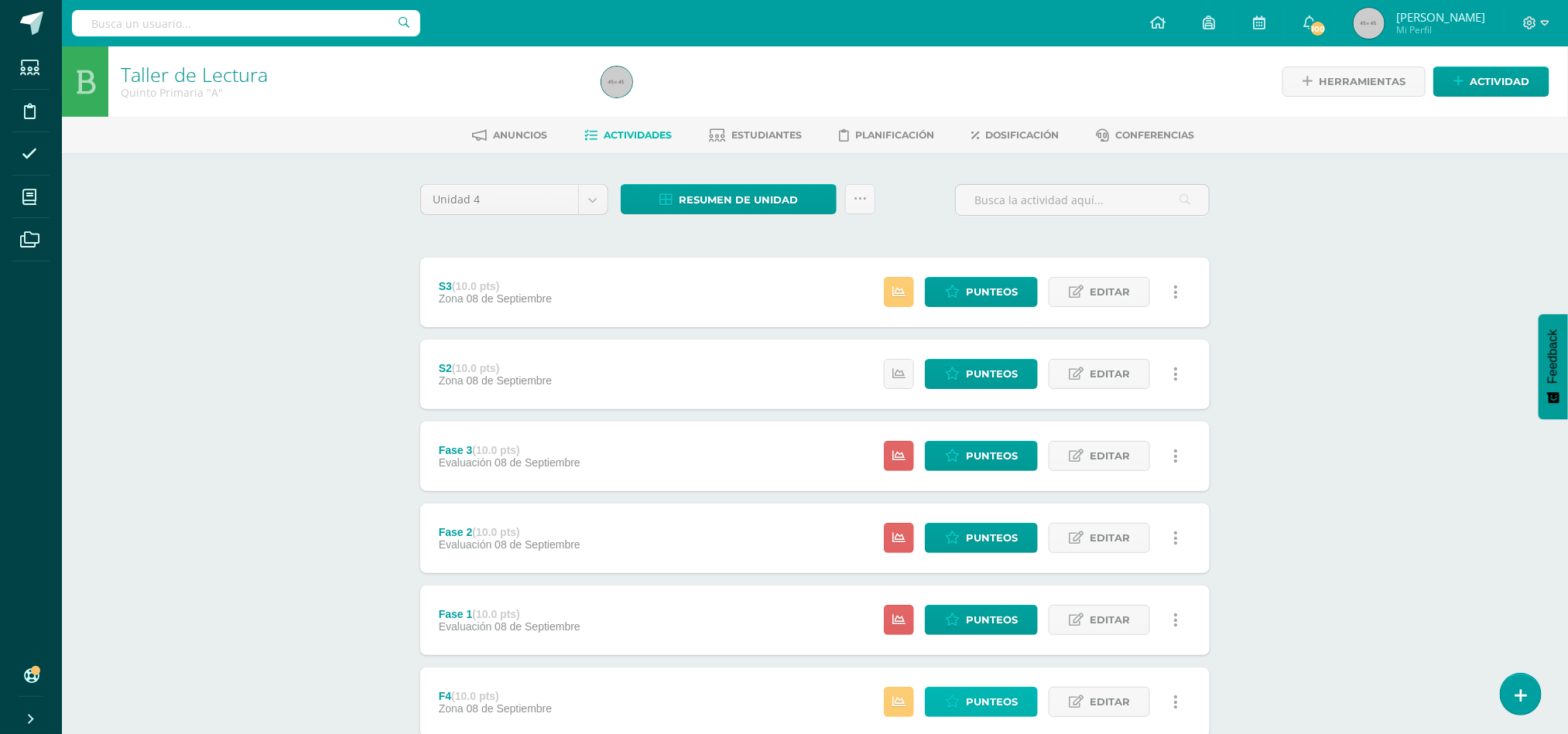
click at [976, 704] on span "Punteos" at bounding box center [991, 702] width 52 height 28
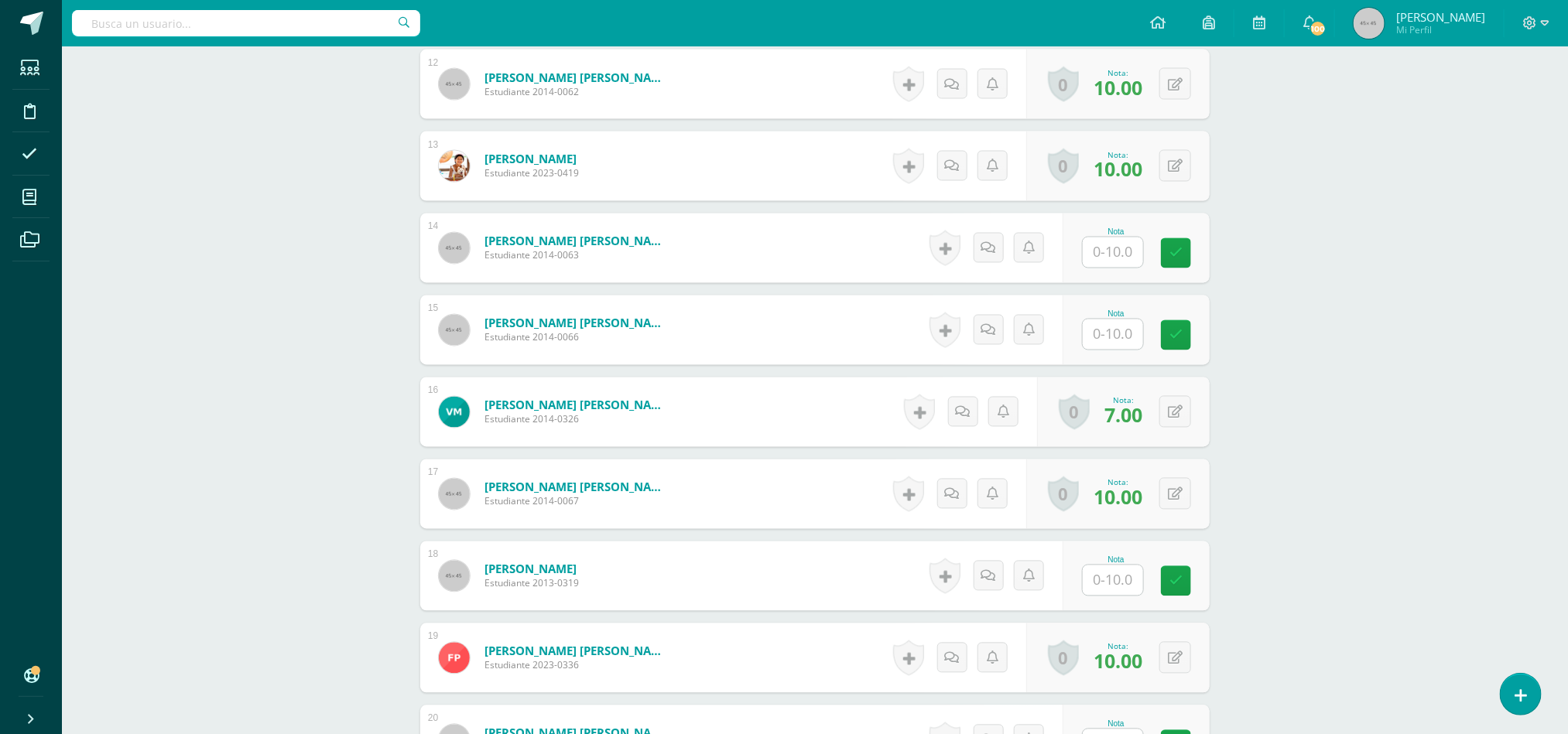
scroll to position [1409, 0]
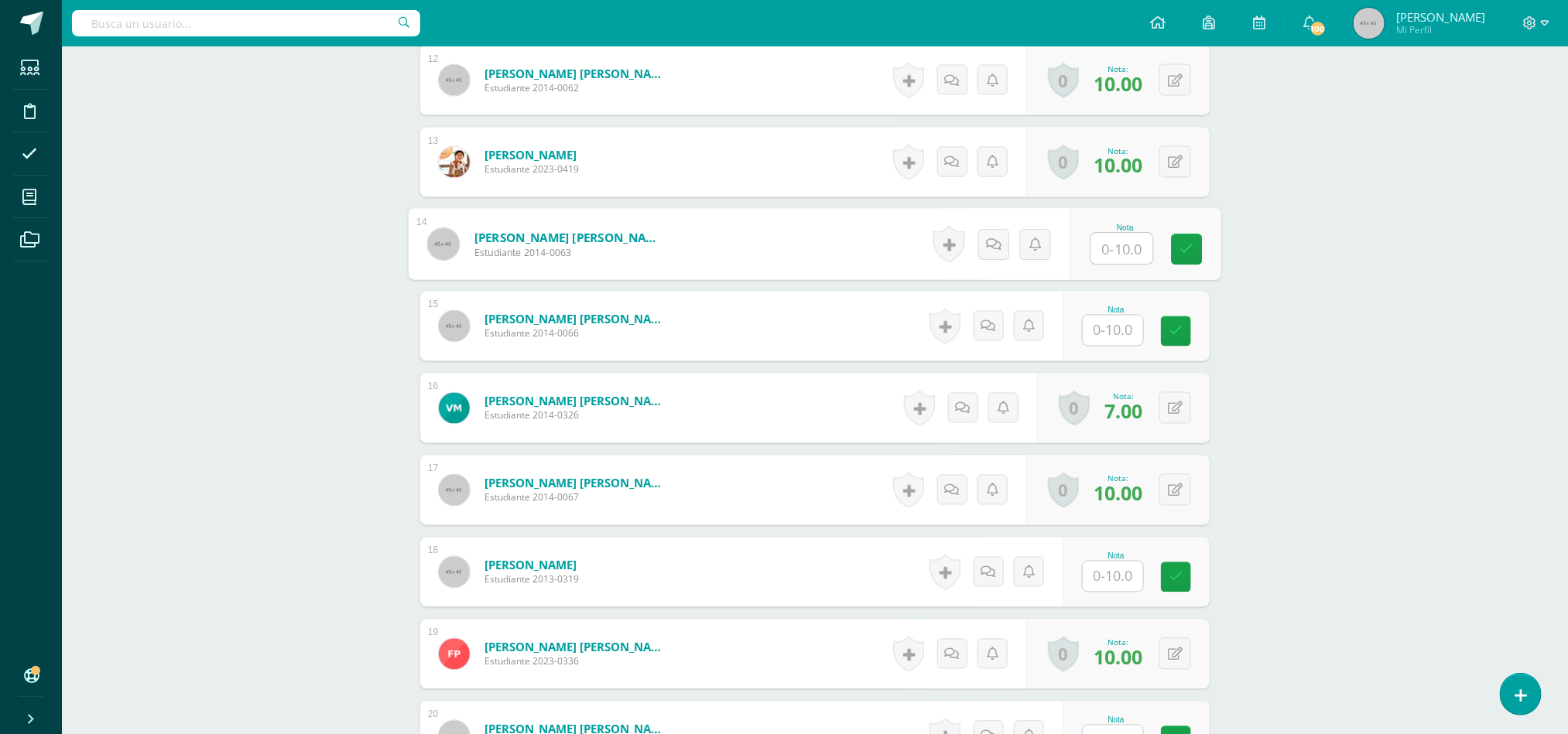
click at [1105, 247] on input "text" at bounding box center [1122, 249] width 62 height 31
type input "9"
click at [1130, 581] on input "text" at bounding box center [1113, 576] width 61 height 30
type input "8"
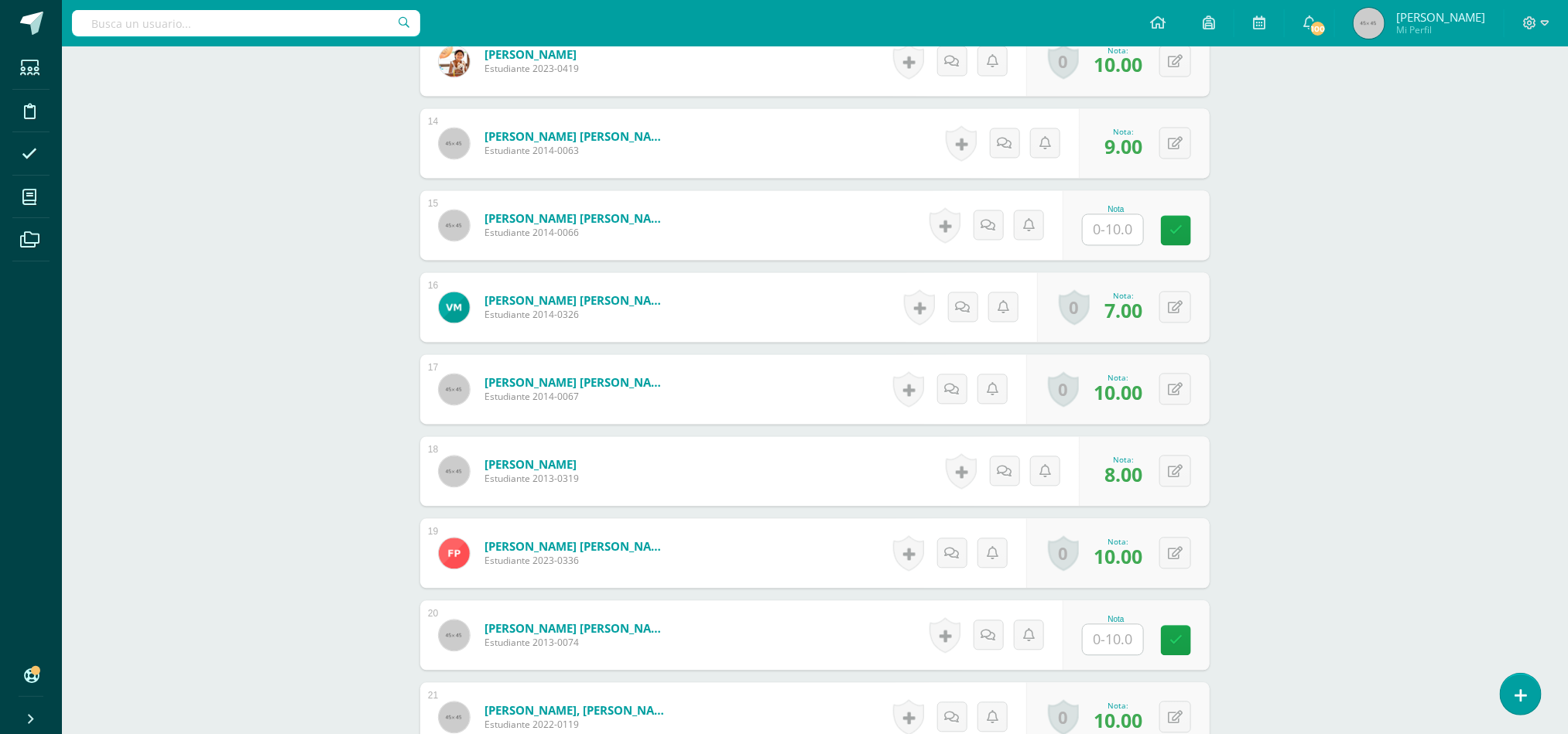
scroll to position [1548, 0]
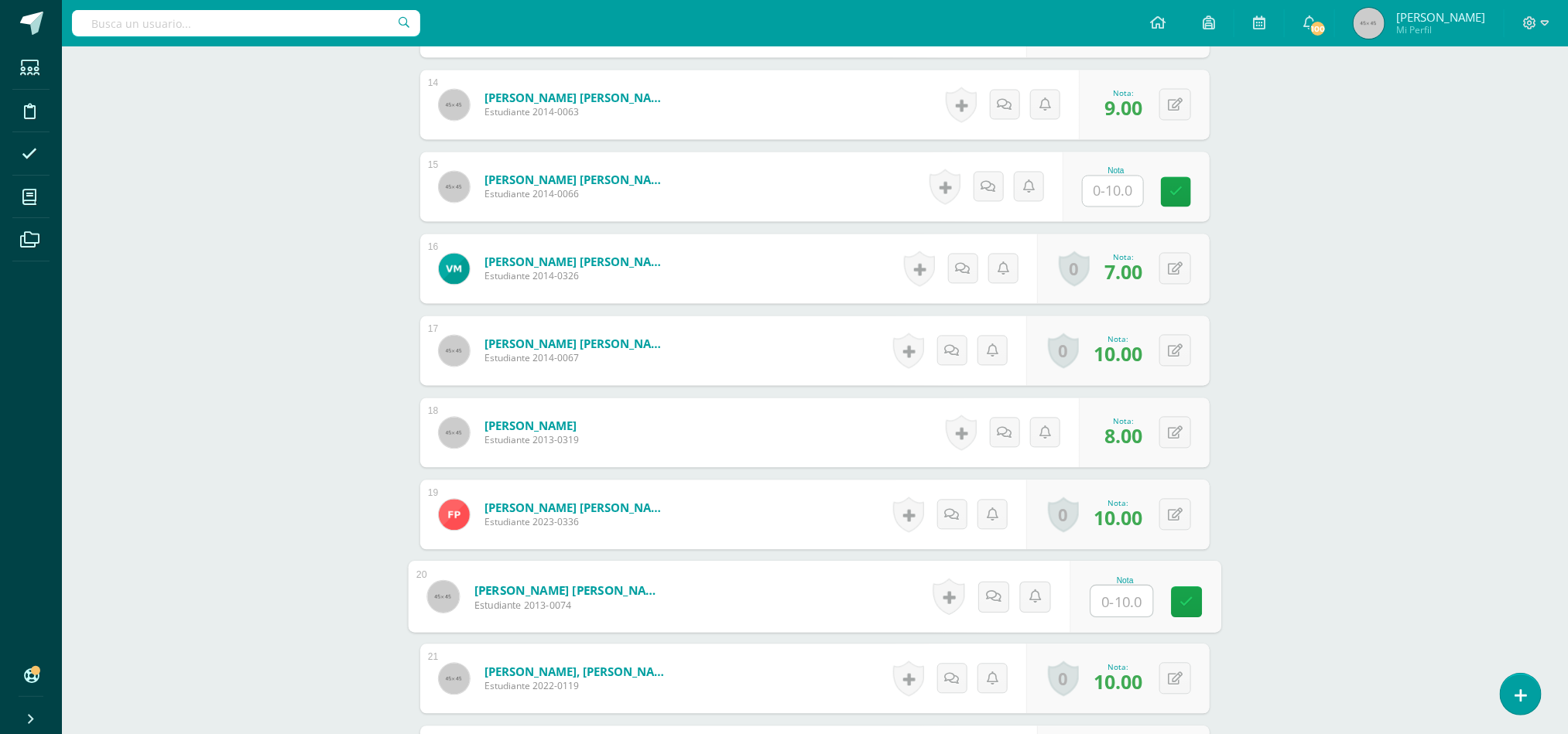
click at [1112, 612] on input "text" at bounding box center [1122, 602] width 62 height 31
type input "10"
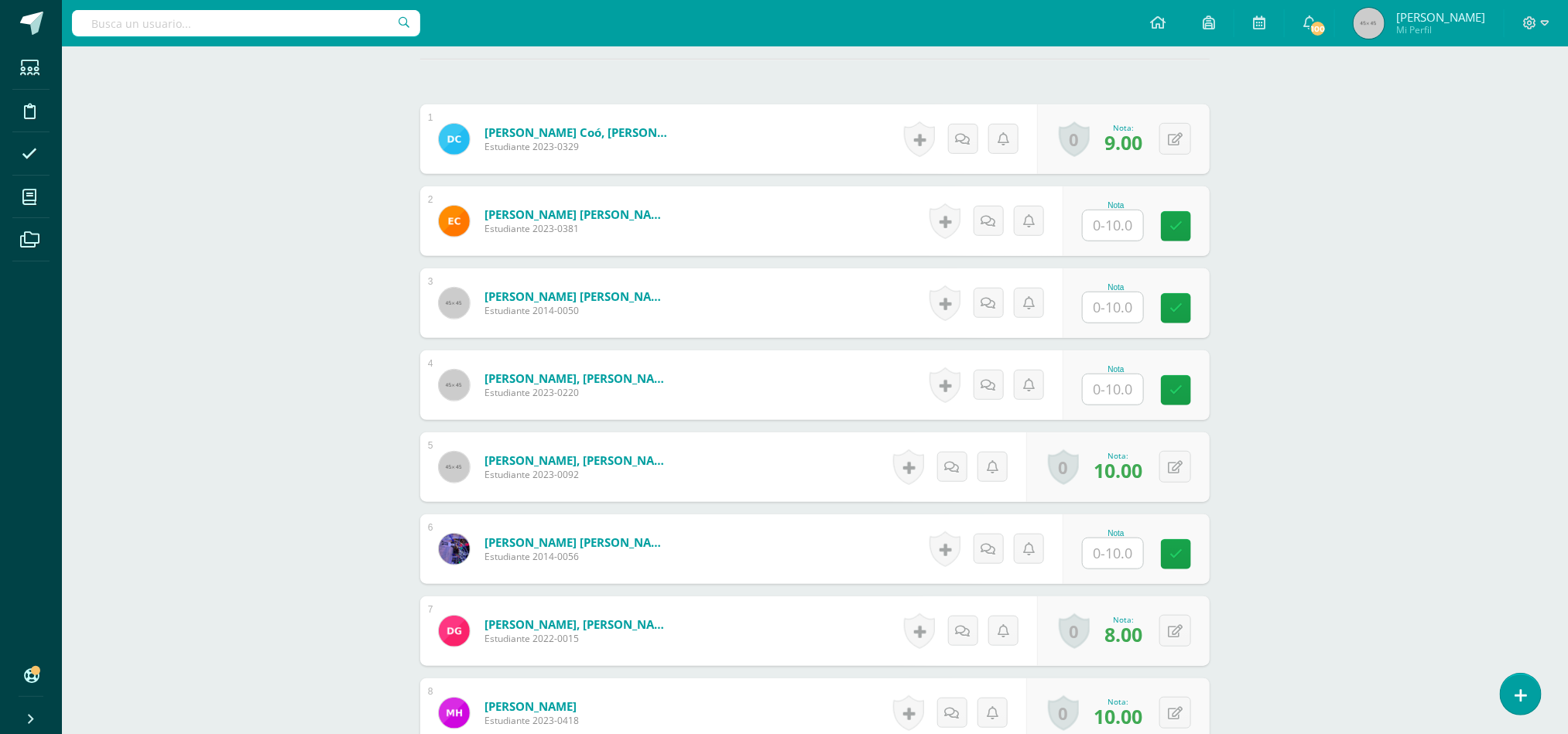
scroll to position [443, 0]
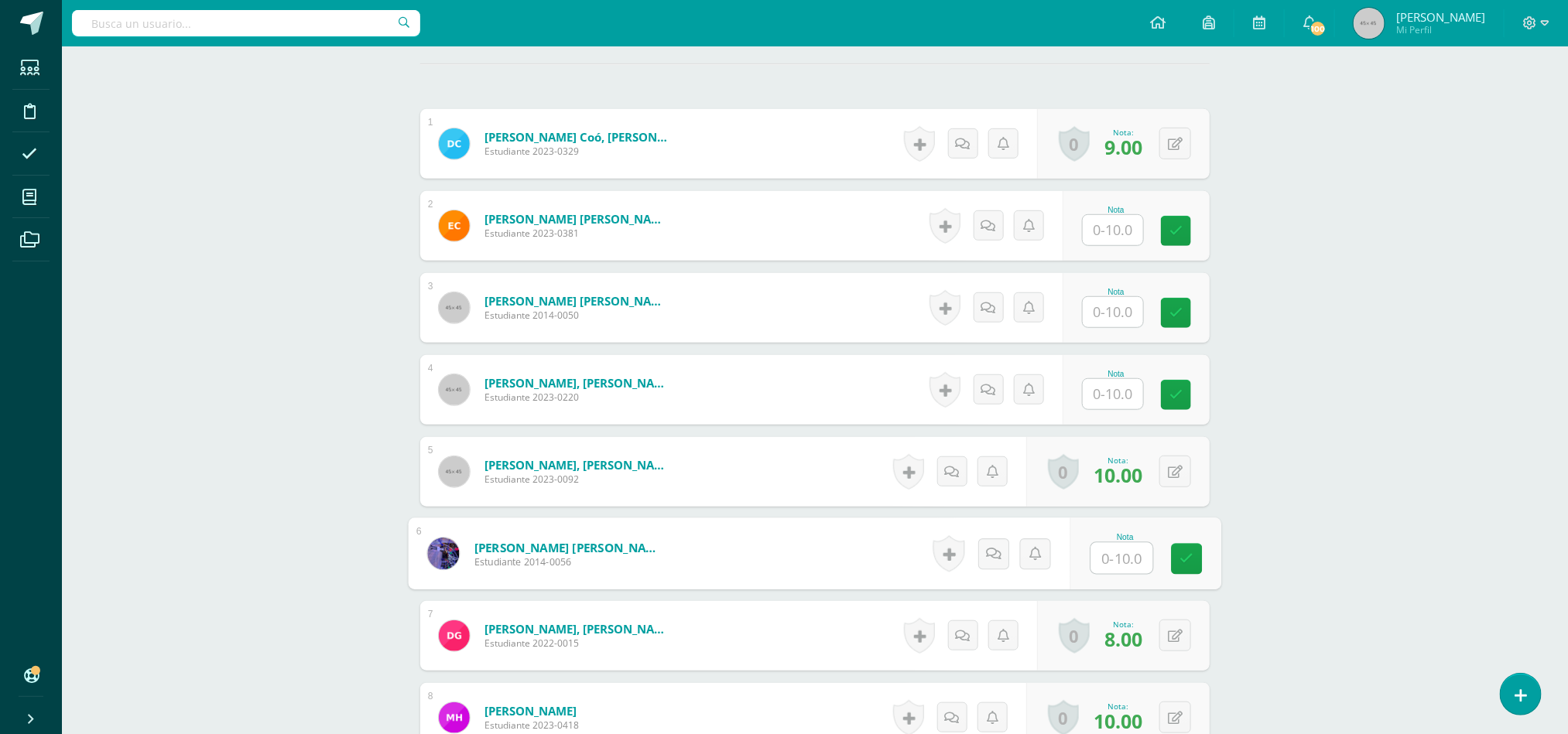
click at [1113, 555] on input "text" at bounding box center [1122, 559] width 62 height 31
type input "9"
click at [1111, 395] on input "text" at bounding box center [1122, 395] width 62 height 31
type input "9"
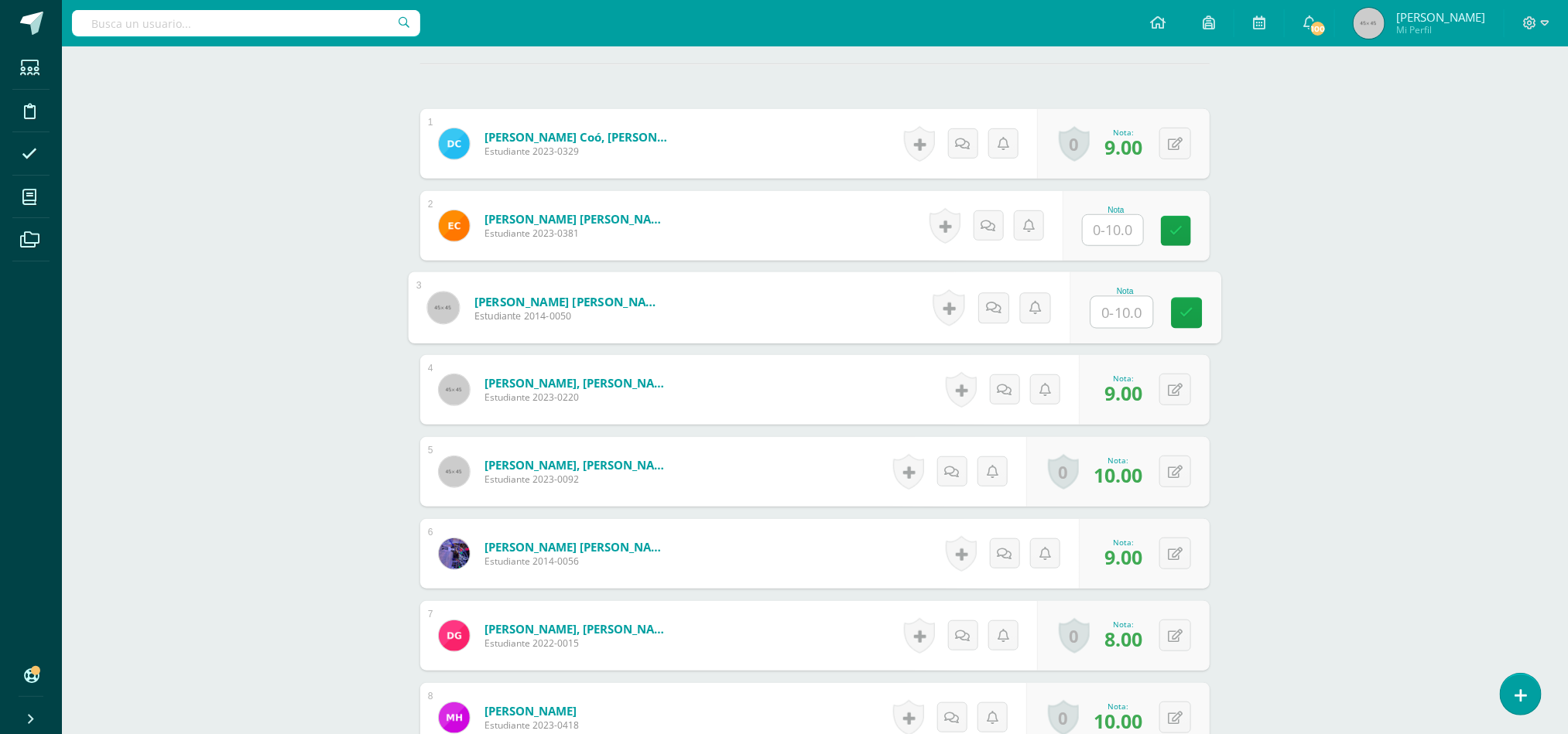
click at [1123, 316] on input "text" at bounding box center [1122, 313] width 62 height 31
type input "7"
click at [1140, 237] on input "text" at bounding box center [1122, 230] width 62 height 31
type input "1"
type input "9"
